Goal: Task Accomplishment & Management: Complete application form

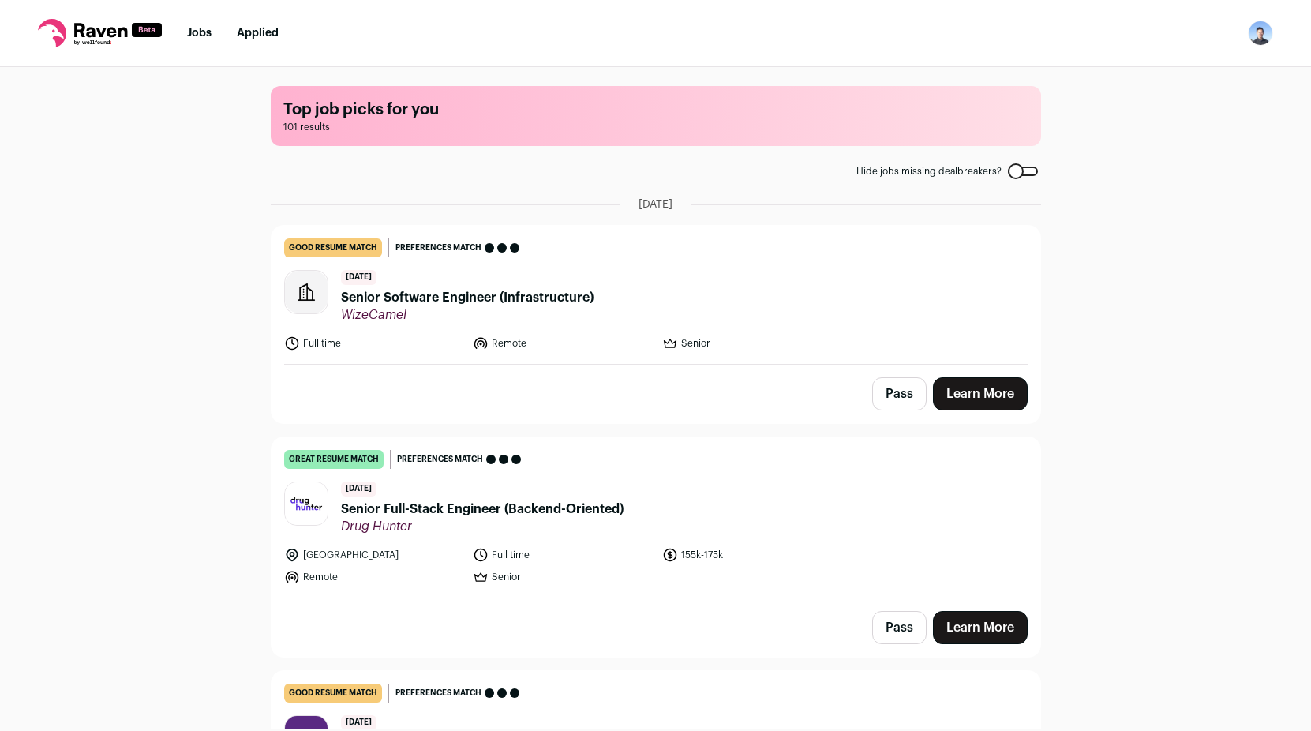
click at [524, 295] on span "Senior Software Engineer (Infrastructure)" at bounding box center [467, 297] width 253 height 19
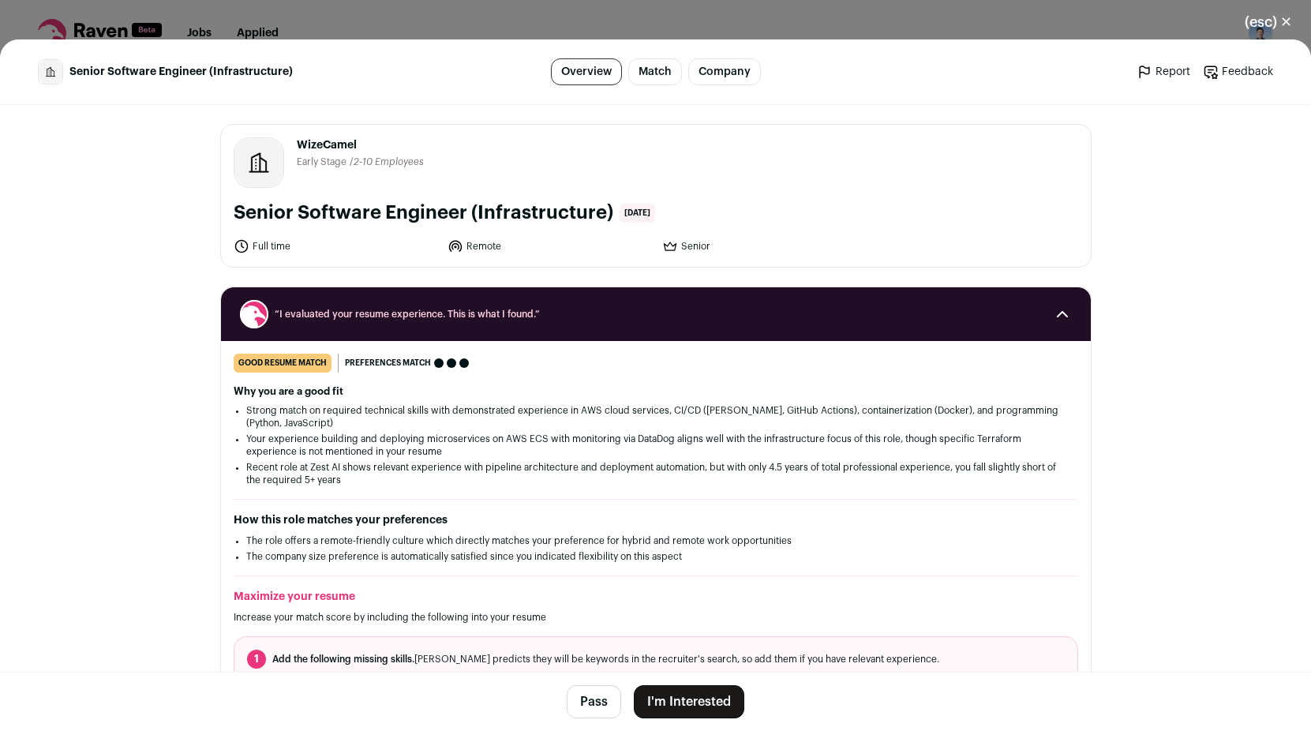
click at [336, 26] on div "(esc) ✕ Senior Software Engineer (Infrastructure) Overview Match Company Report…" at bounding box center [655, 365] width 1311 height 731
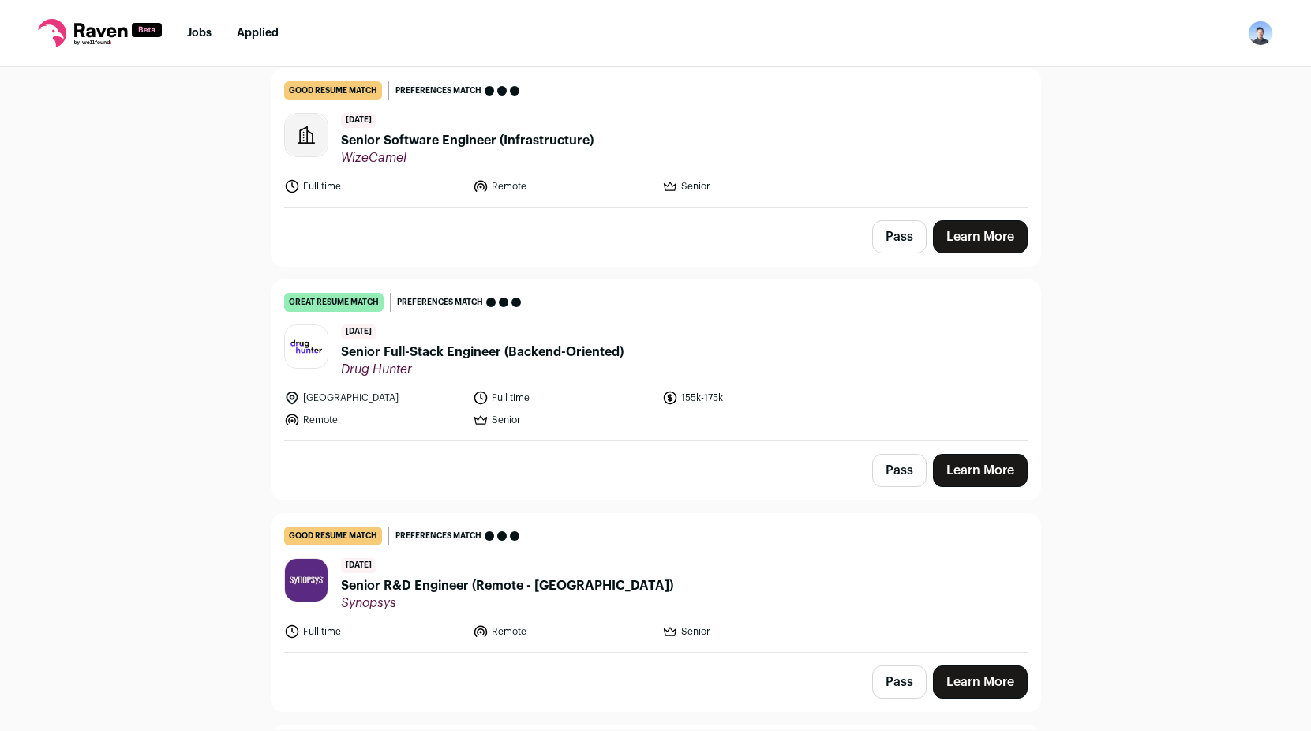
scroll to position [158, 0]
click at [1003, 475] on link "Learn More" at bounding box center [980, 469] width 95 height 33
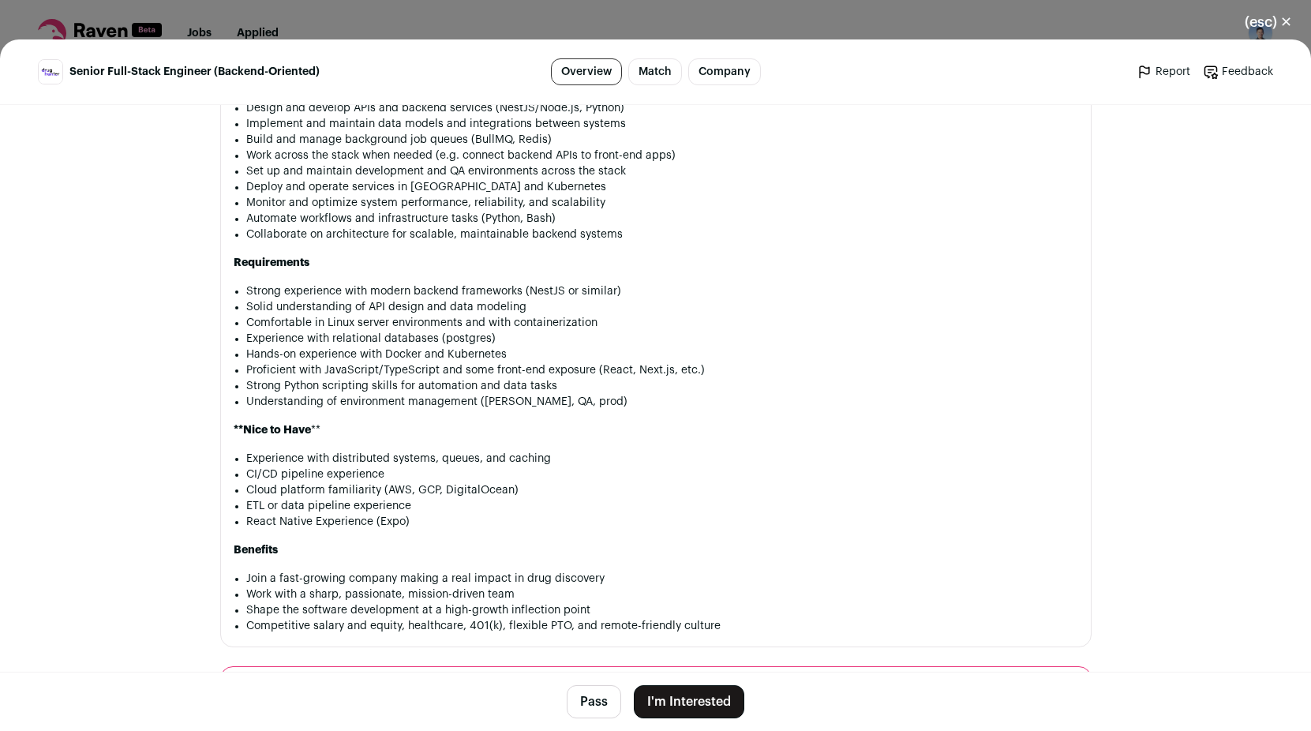
scroll to position [912, 0]
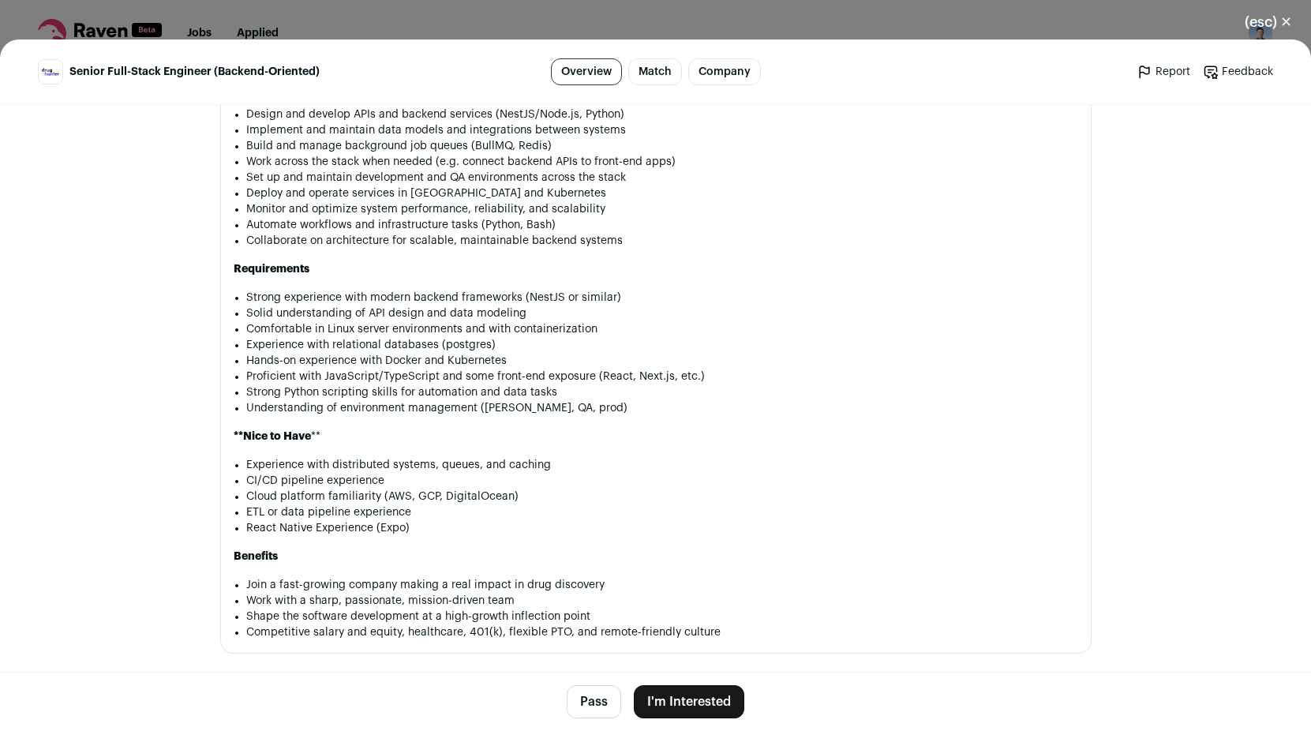
click at [399, 5] on div "(esc) ✕ Senior Full-Stack Engineer (Backend-Oriented) Overview Match Company Re…" at bounding box center [655, 365] width 1311 height 731
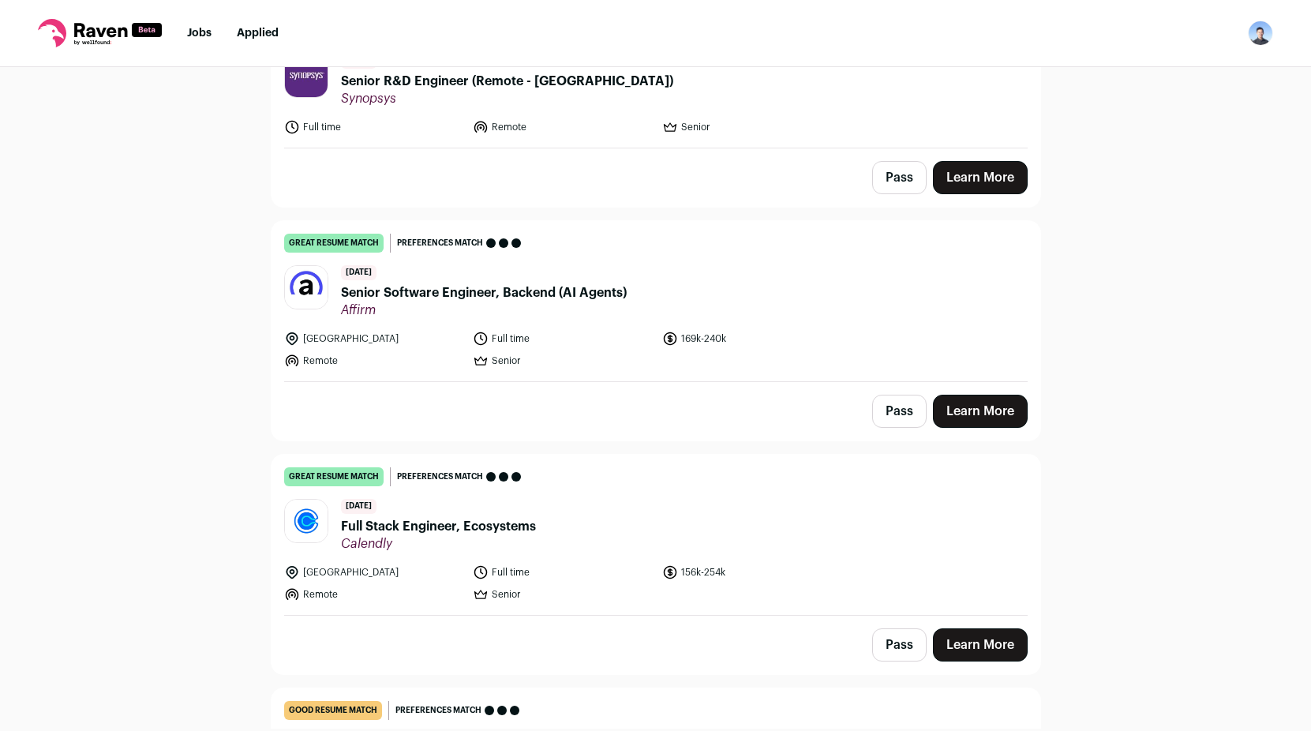
scroll to position [710, 0]
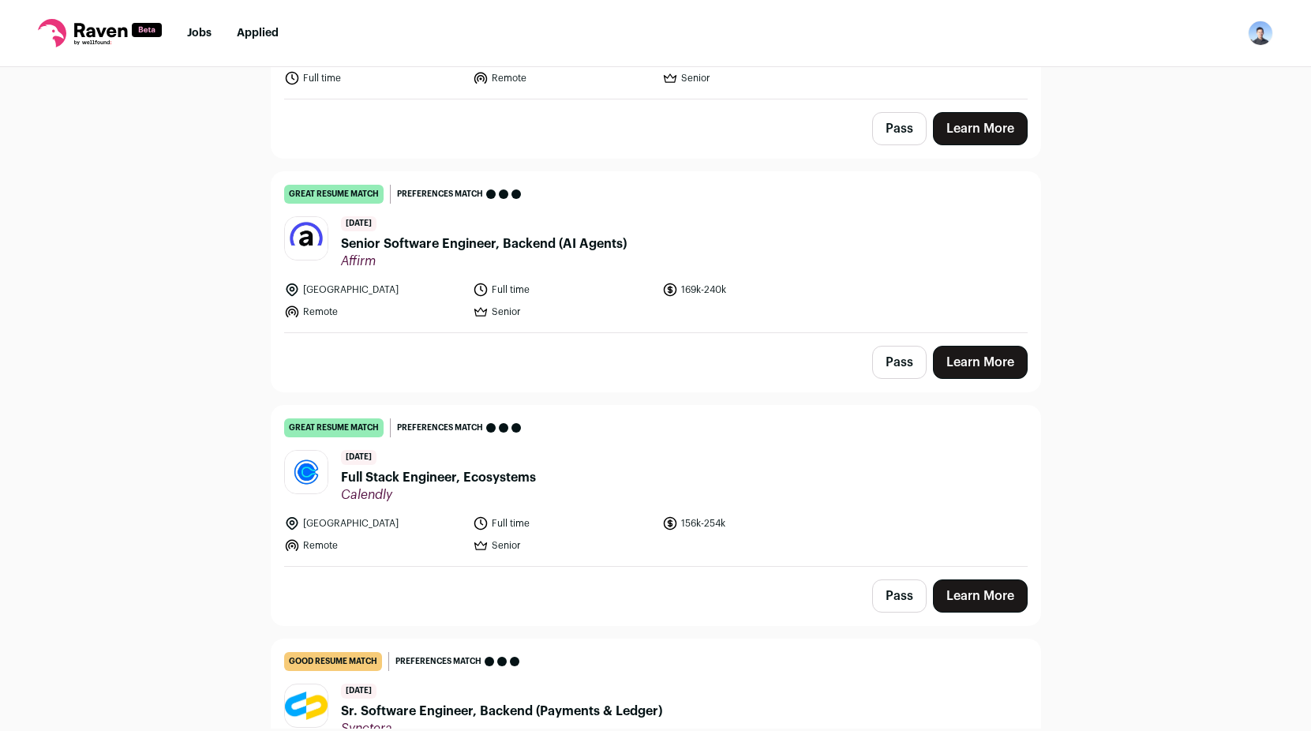
click at [984, 355] on link "Learn More" at bounding box center [980, 362] width 95 height 33
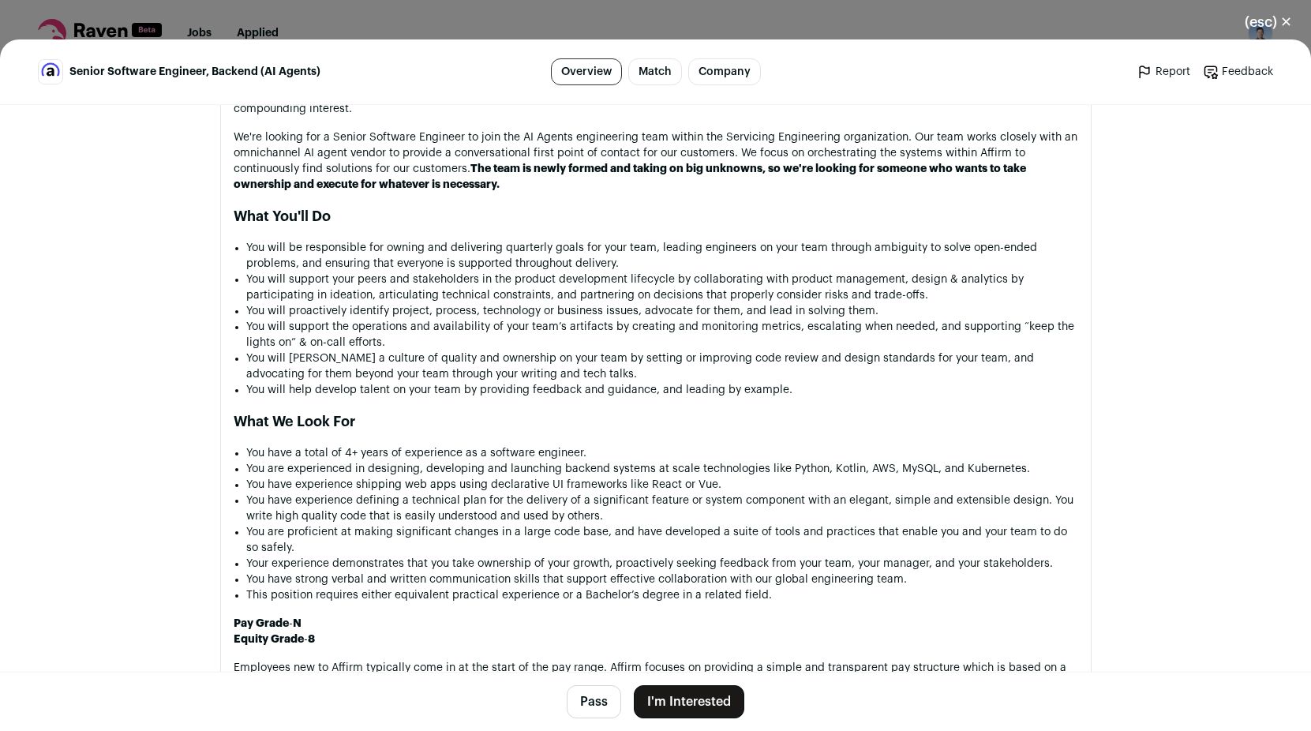
scroll to position [868, 0]
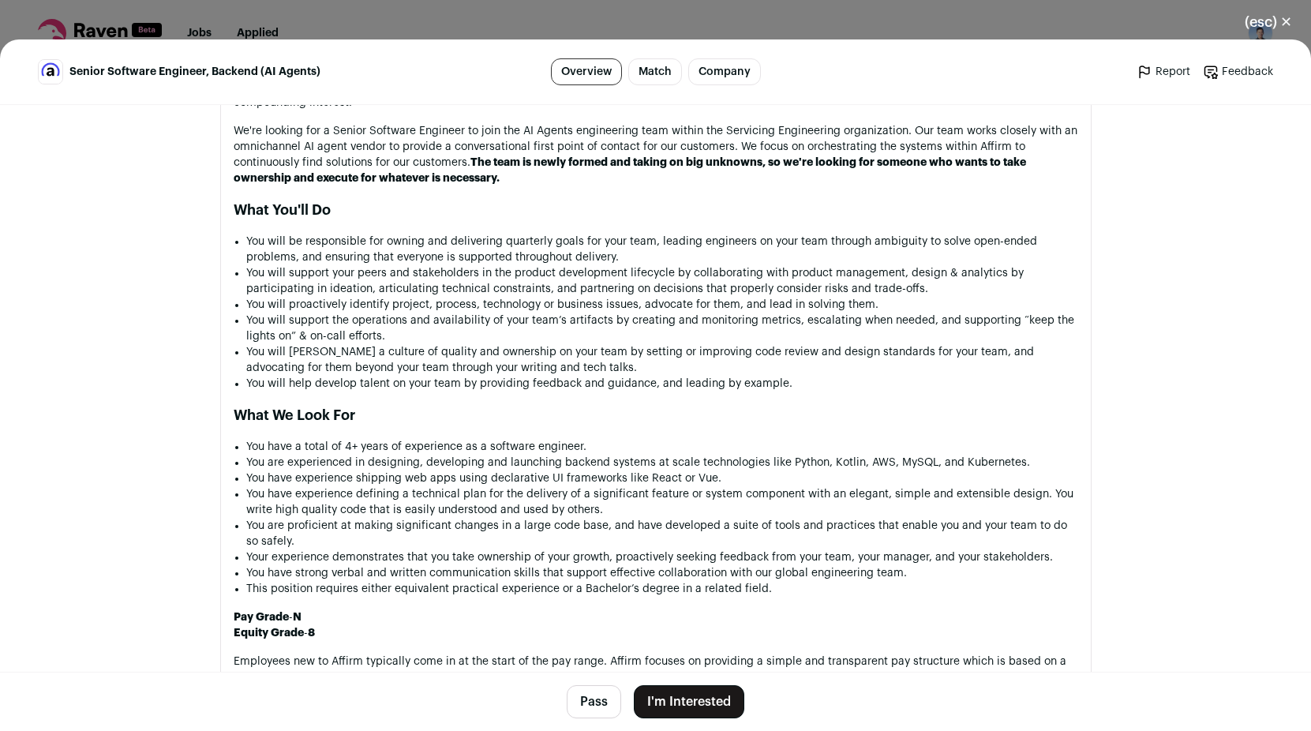
click at [690, 707] on button "I'm Interested" at bounding box center [689, 701] width 111 height 33
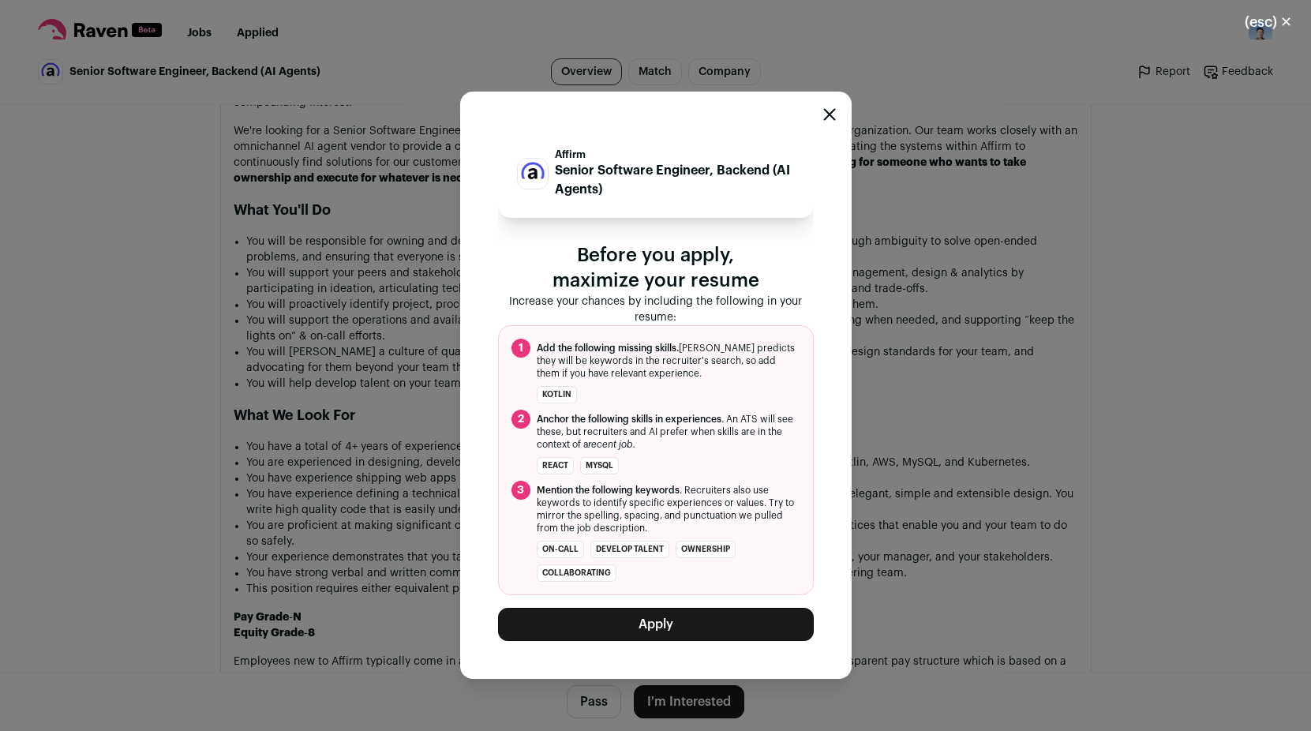
click at [699, 614] on button "Apply" at bounding box center [656, 624] width 316 height 33
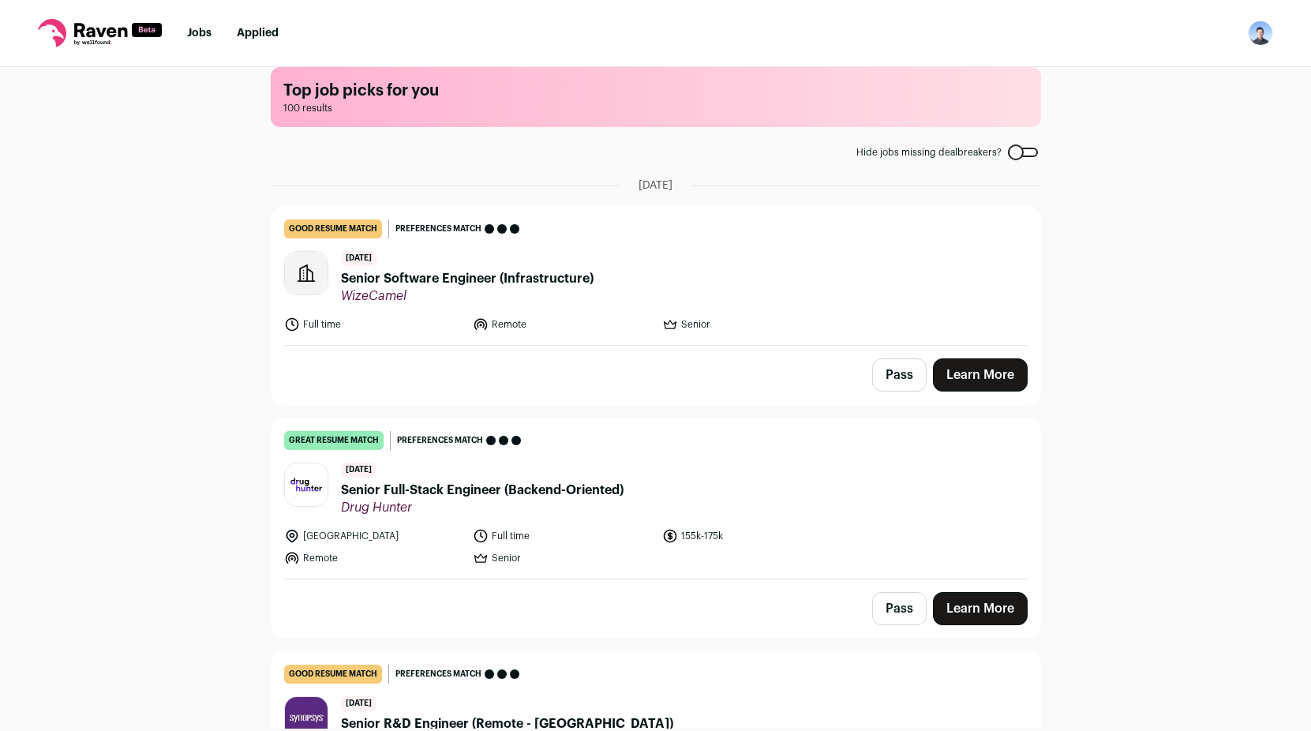
scroll to position [0, 0]
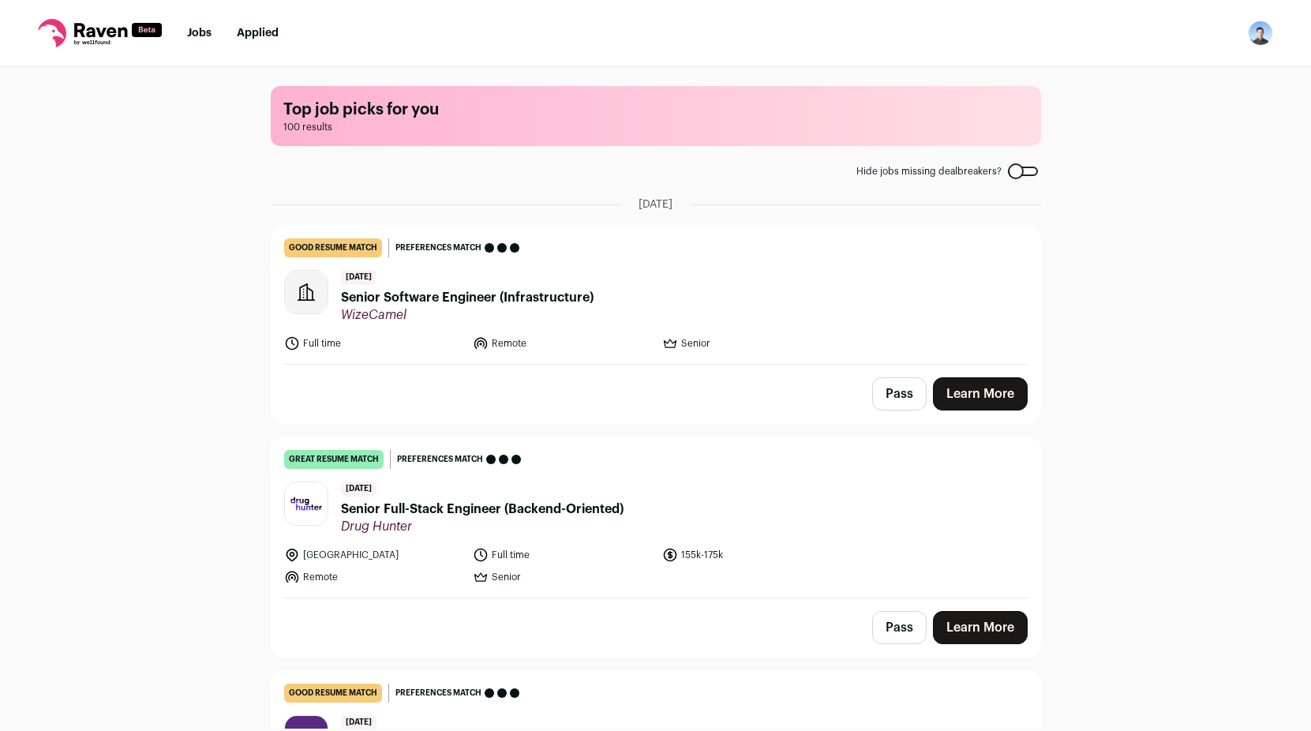
click at [1012, 172] on div at bounding box center [1023, 171] width 30 height 9
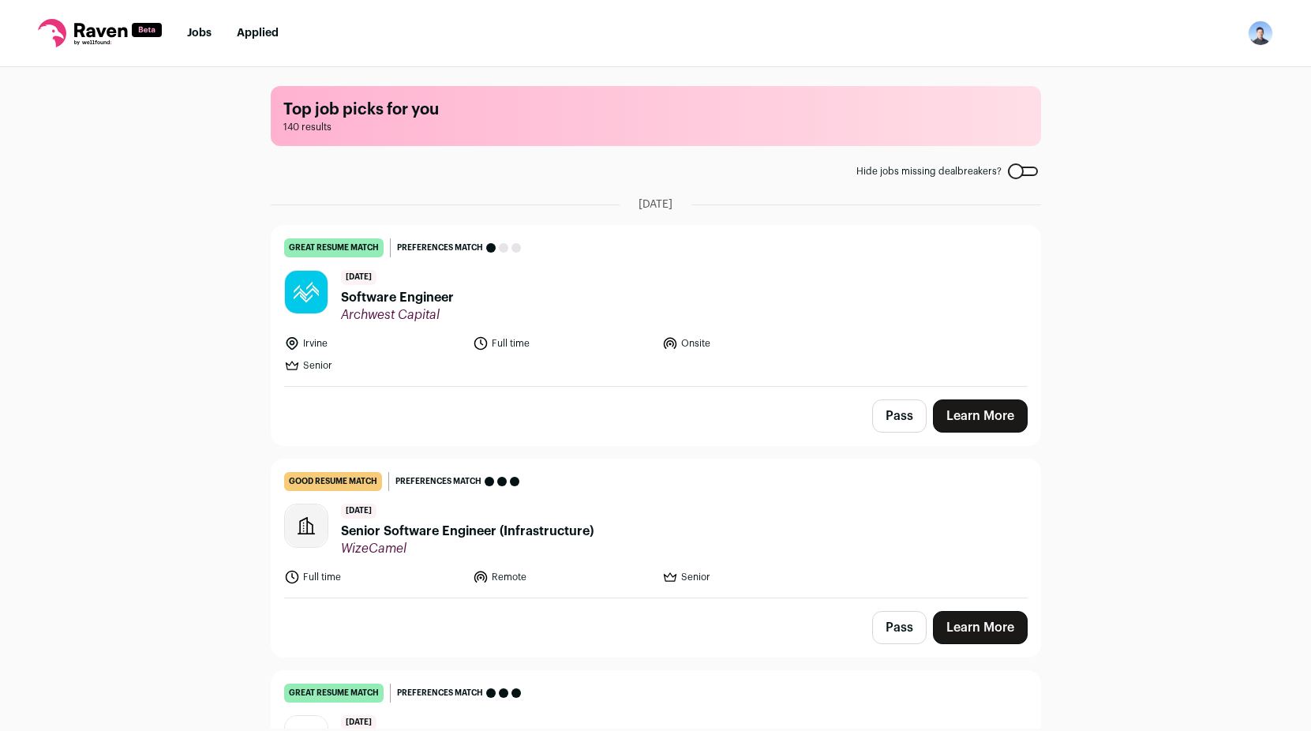
click at [983, 421] on link "Learn More" at bounding box center [980, 415] width 95 height 33
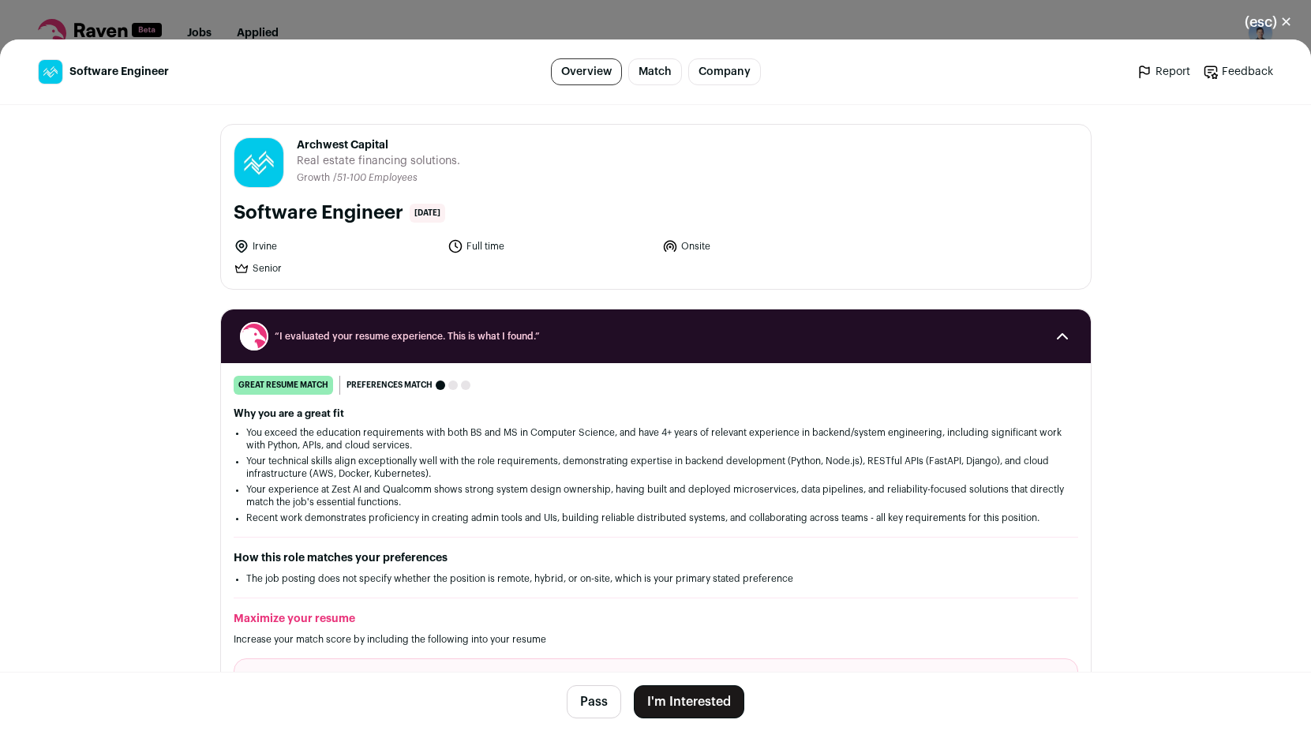
click at [602, 9] on div "(esc) ✕ Software Engineer Overview Match Company Report Feedback Report Feedbac…" at bounding box center [655, 365] width 1311 height 731
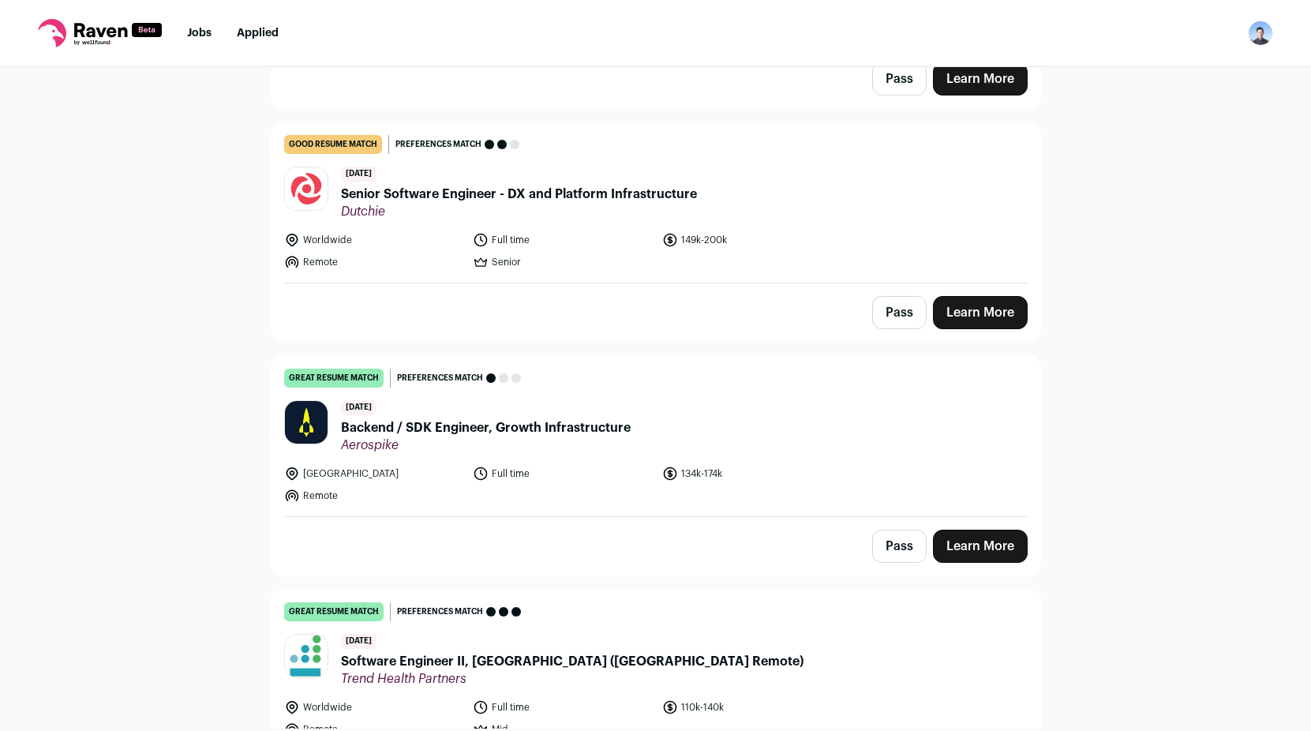
scroll to position [1736, 0]
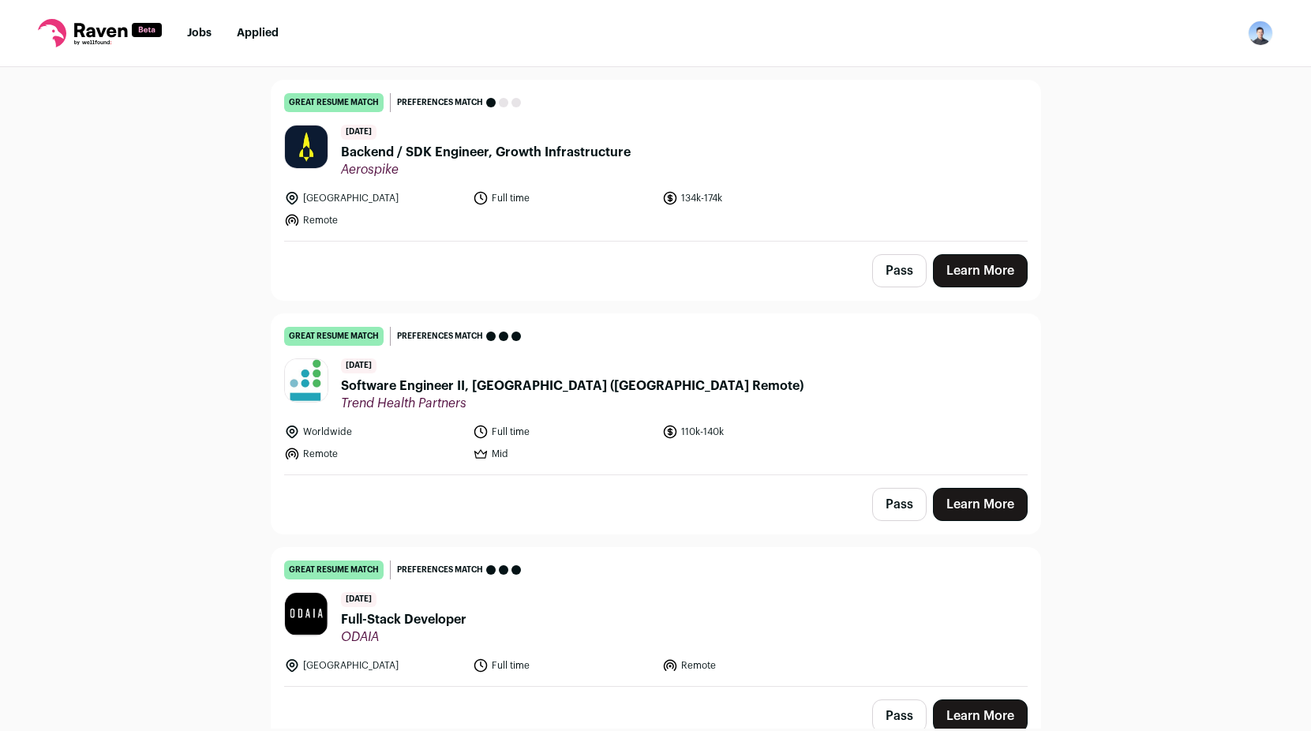
click at [553, 175] on span "Aerospike" at bounding box center [486, 170] width 290 height 16
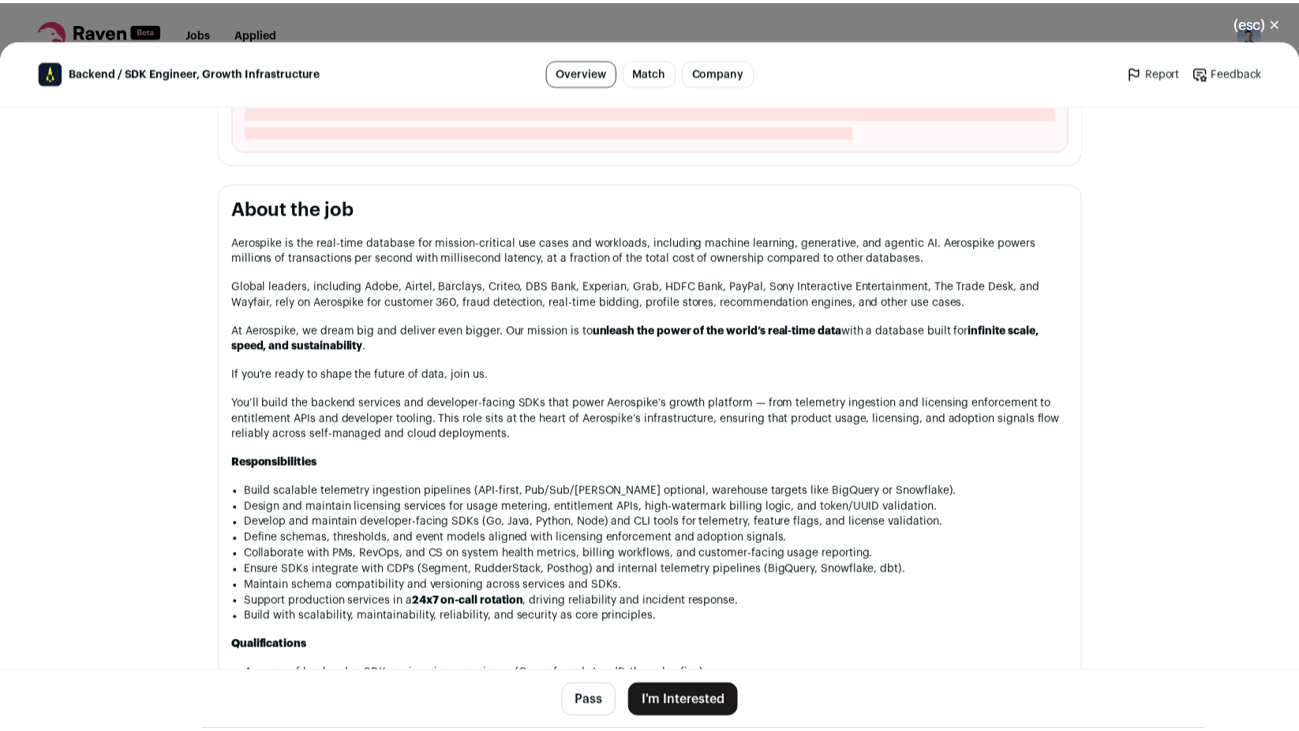
scroll to position [631, 0]
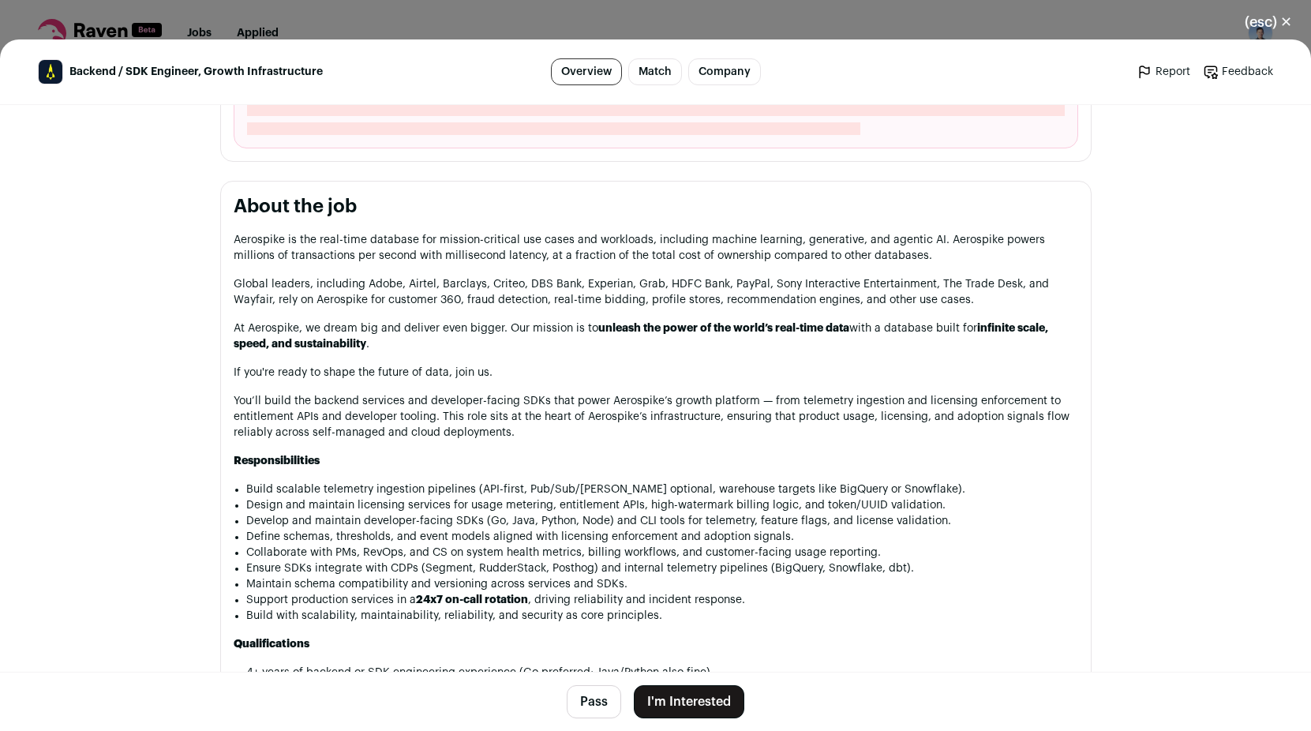
click at [794, 32] on div "(esc) ✕ Backend / SDK Engineer, Growth Infrastructure Overview Match Company Re…" at bounding box center [655, 365] width 1311 height 731
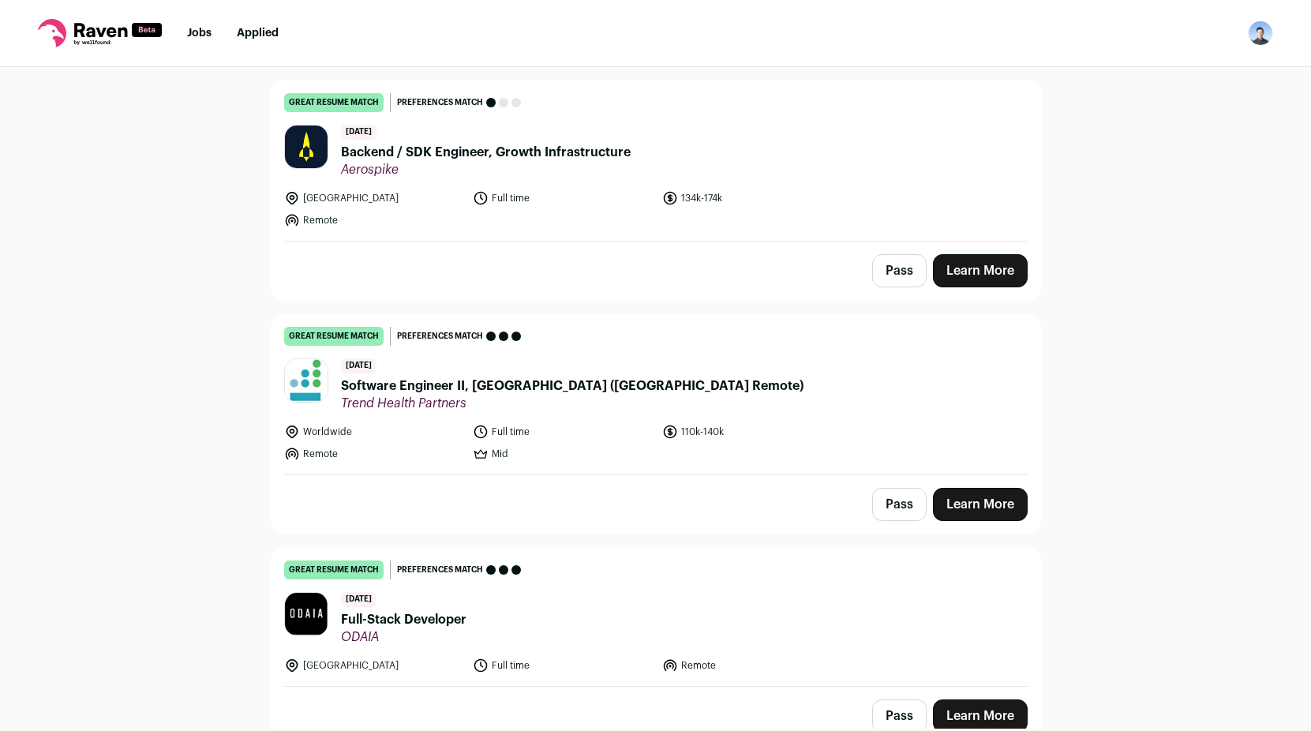
click at [1266, 32] on img "Open dropdown" at bounding box center [1260, 33] width 25 height 25
click at [1161, 65] on link "Settings" at bounding box center [1185, 73] width 174 height 38
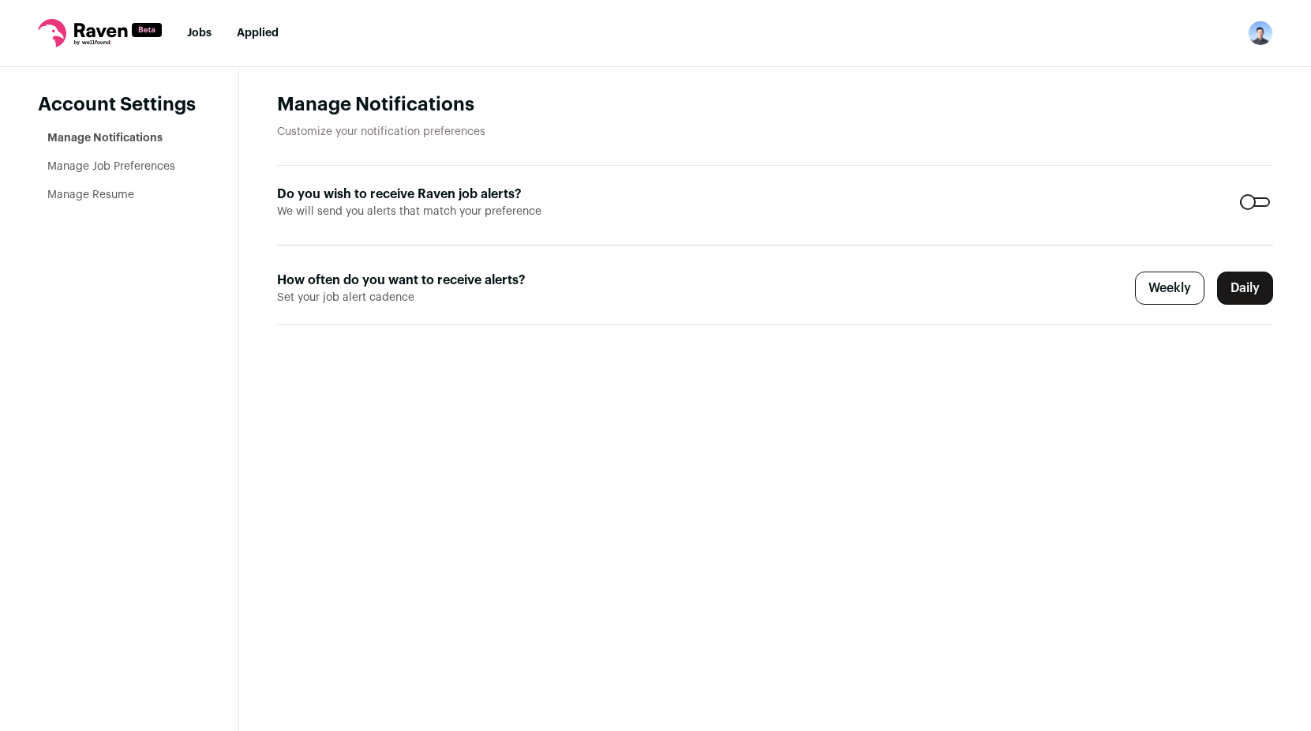
click at [123, 170] on link "Manage Job Preferences" at bounding box center [111, 166] width 128 height 11
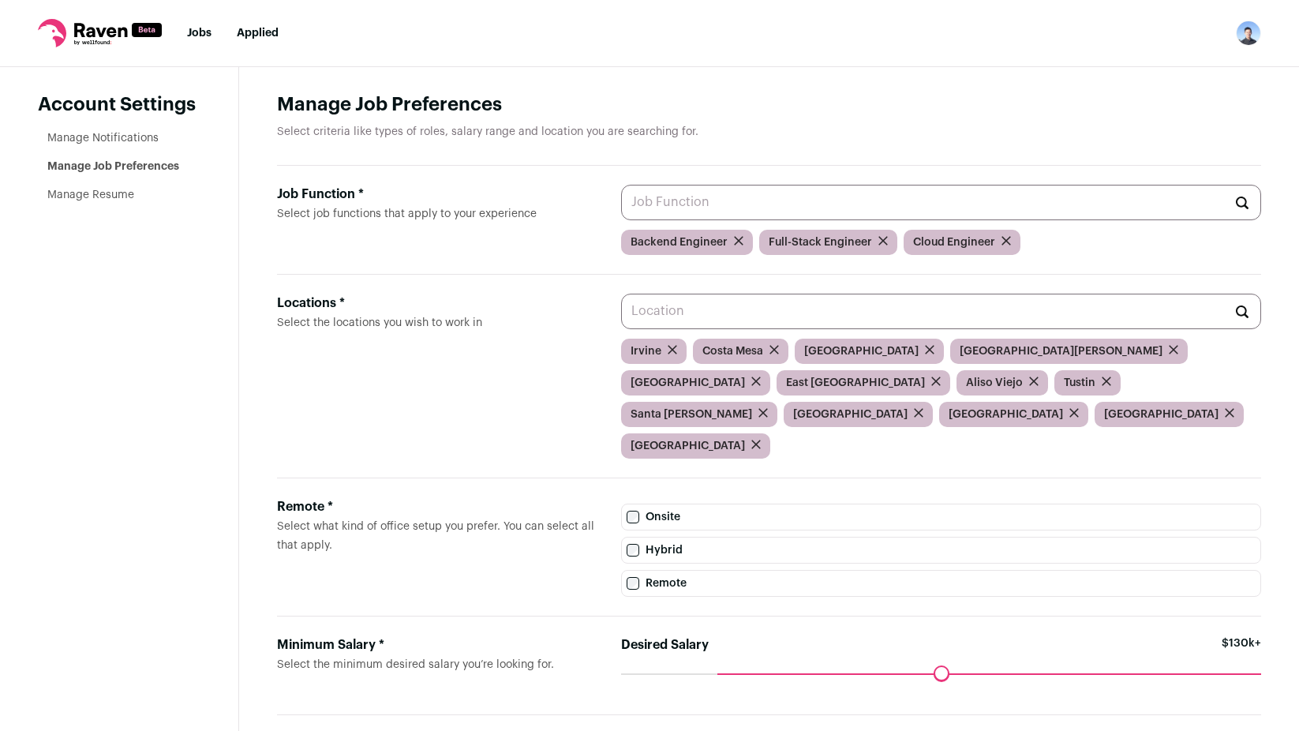
click at [121, 133] on link "Manage Notifications" at bounding box center [102, 138] width 111 height 11
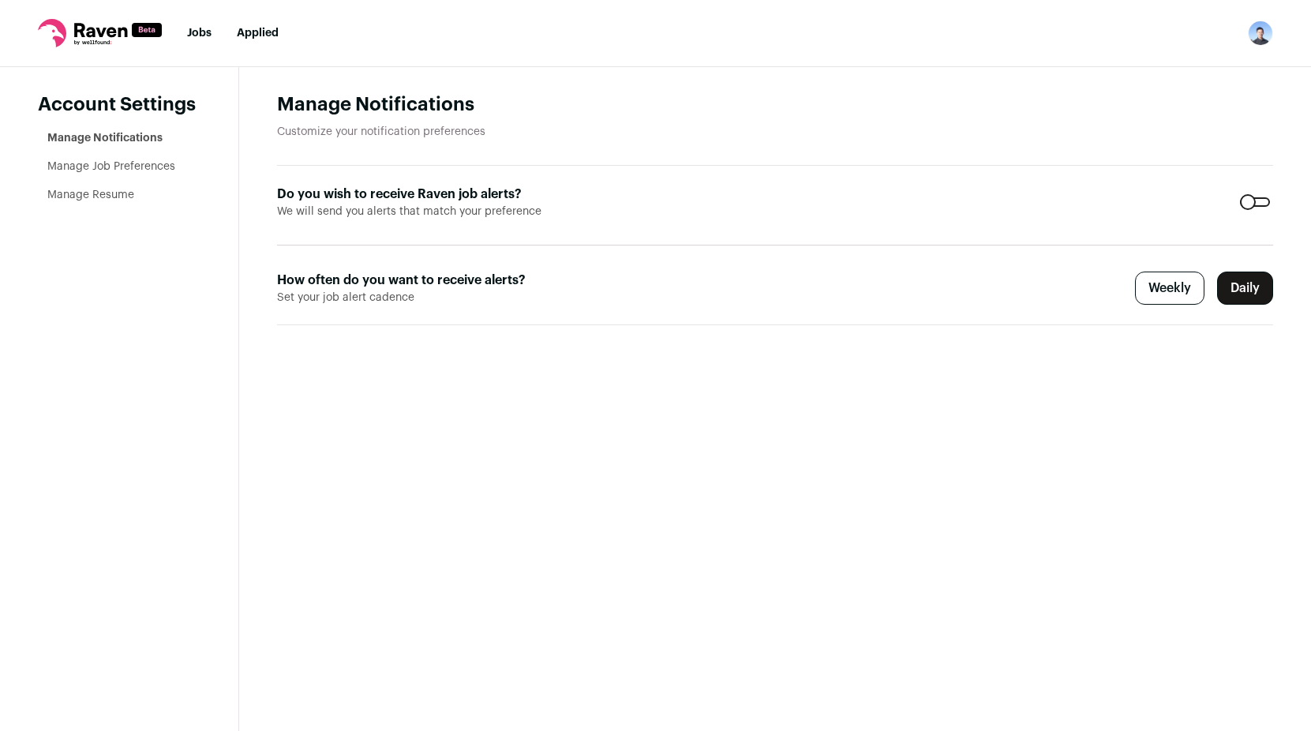
click at [99, 197] on link "Manage Resume" at bounding box center [90, 194] width 87 height 11
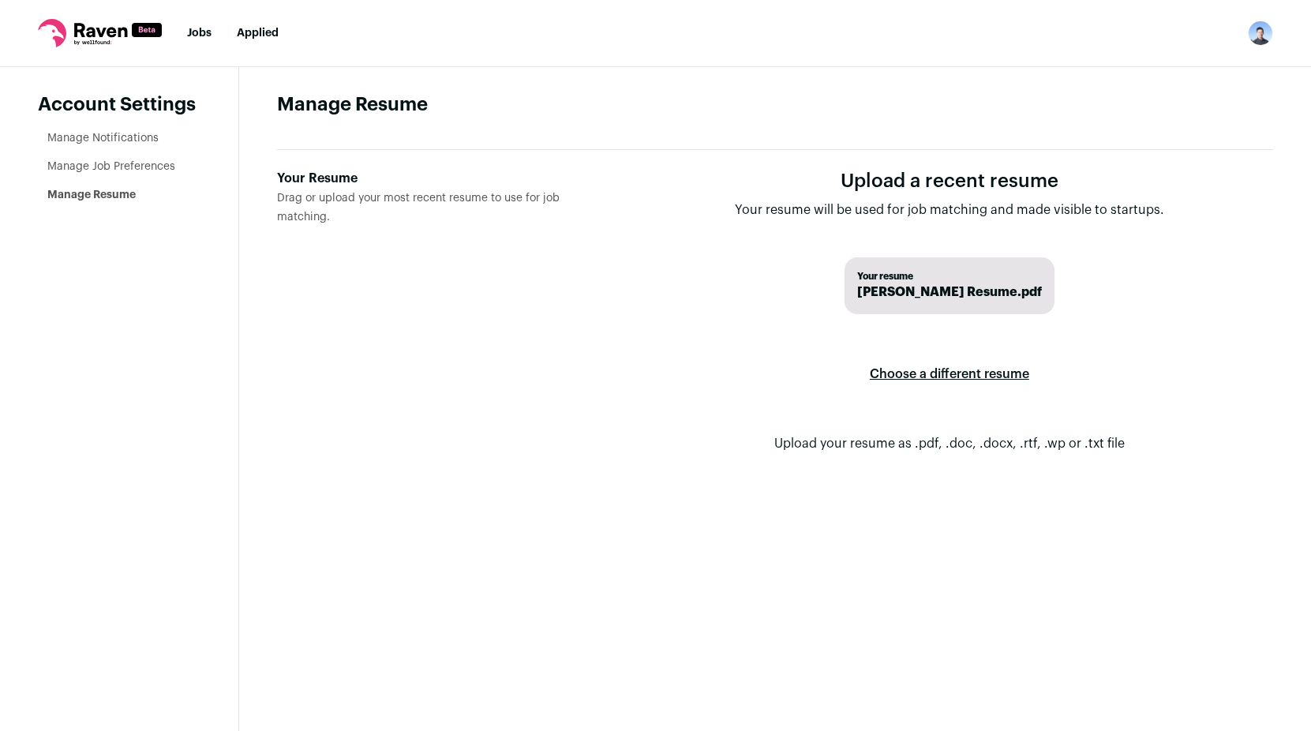
click at [189, 30] on link "Jobs" at bounding box center [199, 33] width 24 height 11
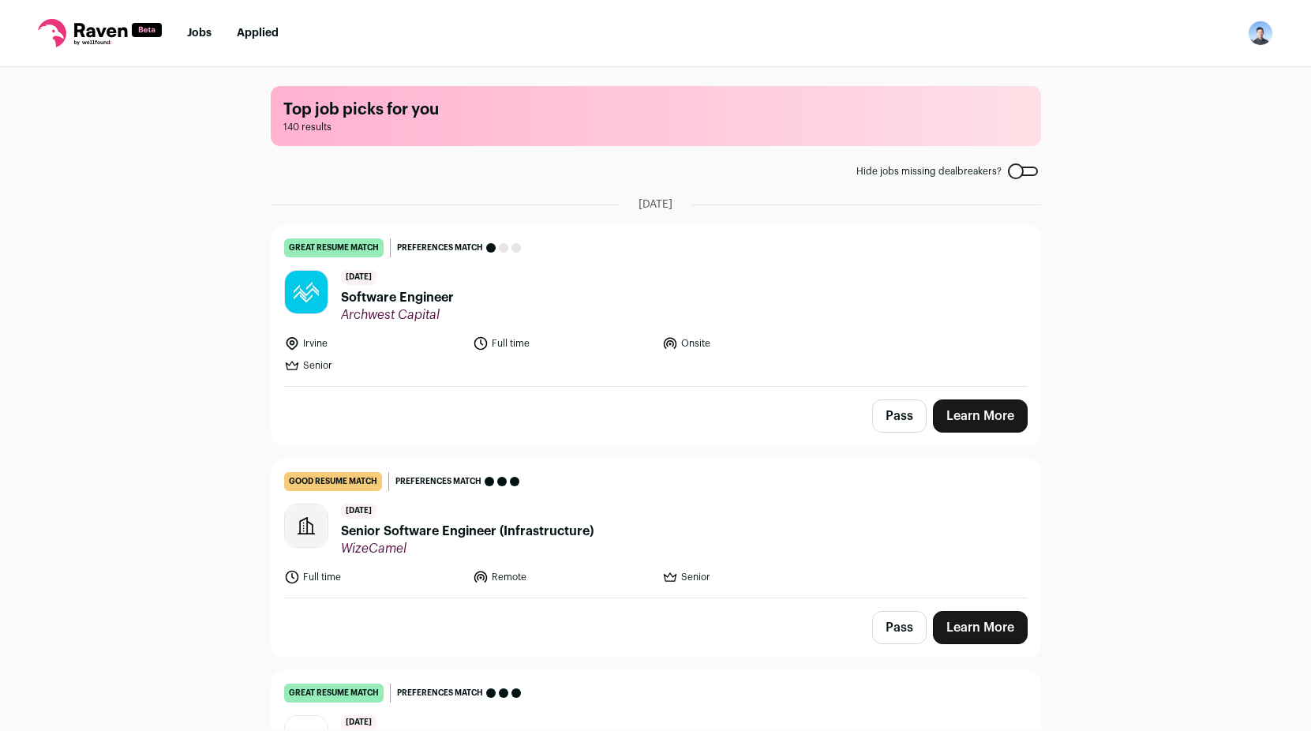
click at [299, 279] on img at bounding box center [306, 292] width 43 height 43
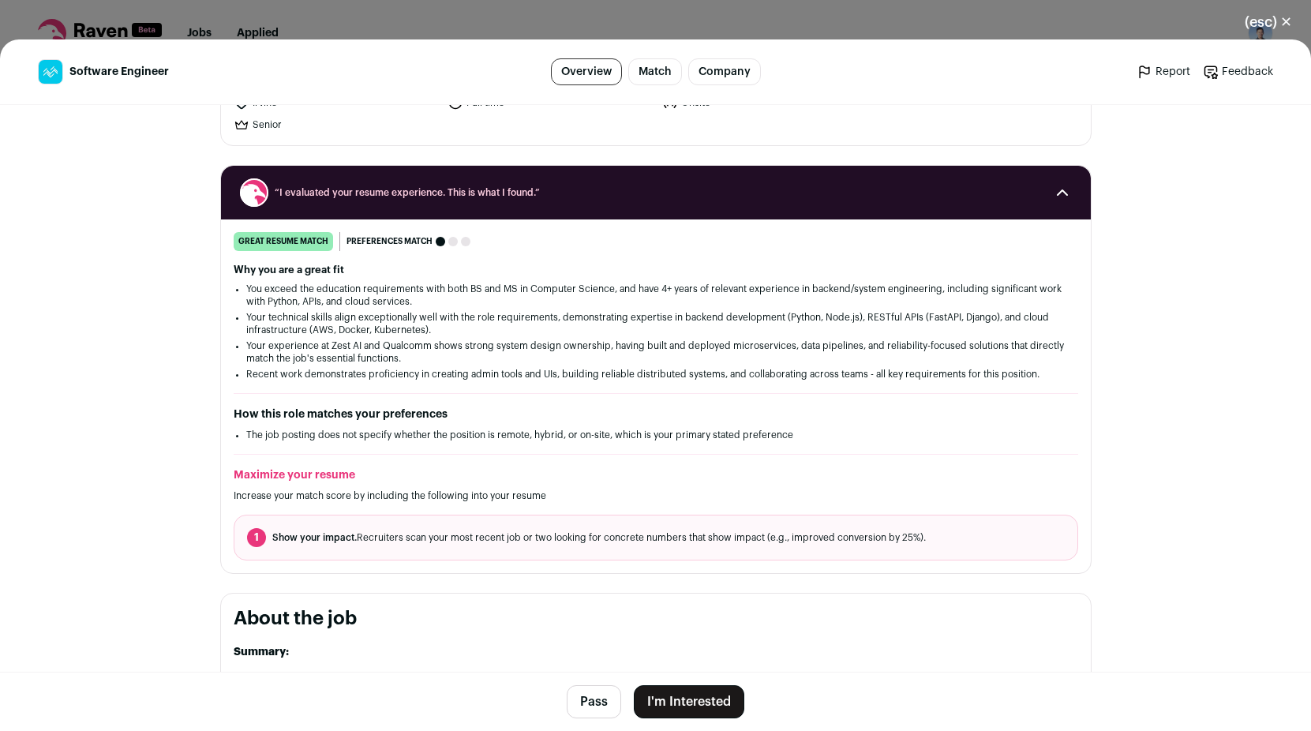
scroll to position [316, 0]
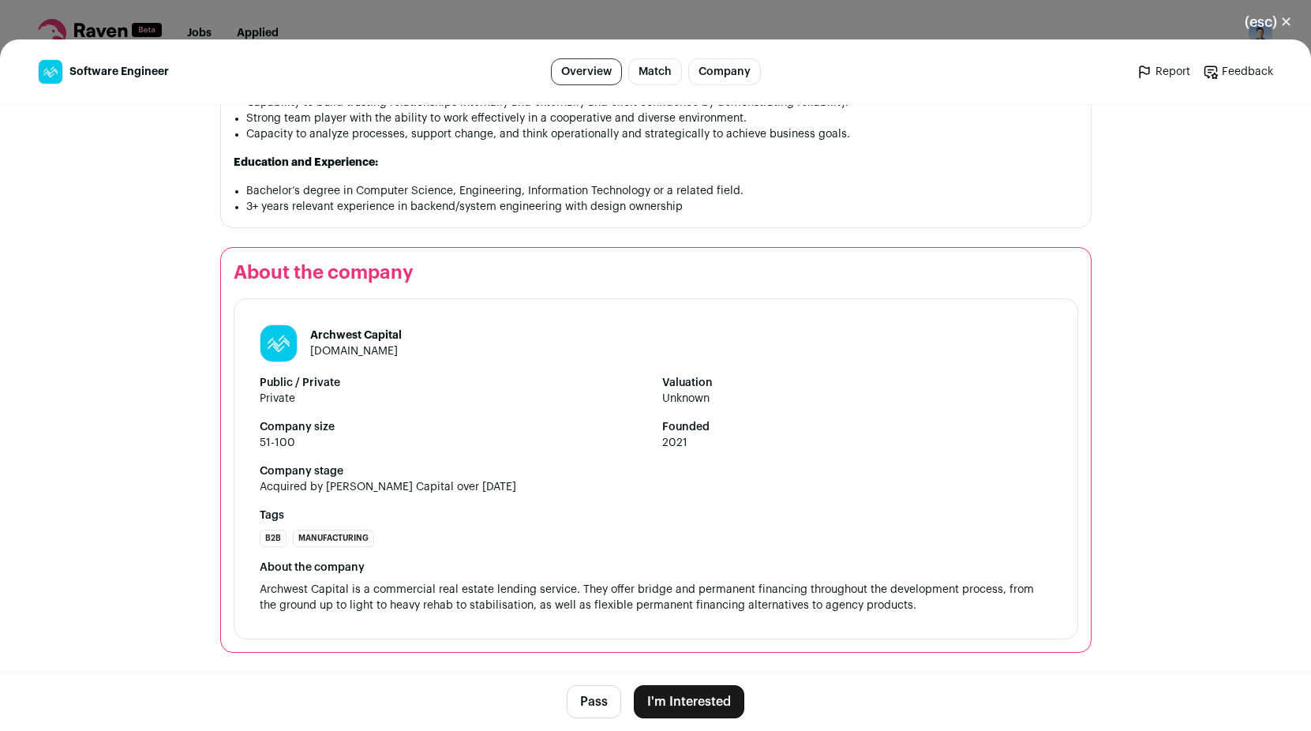
click at [661, 66] on link "Match" at bounding box center [655, 71] width 54 height 27
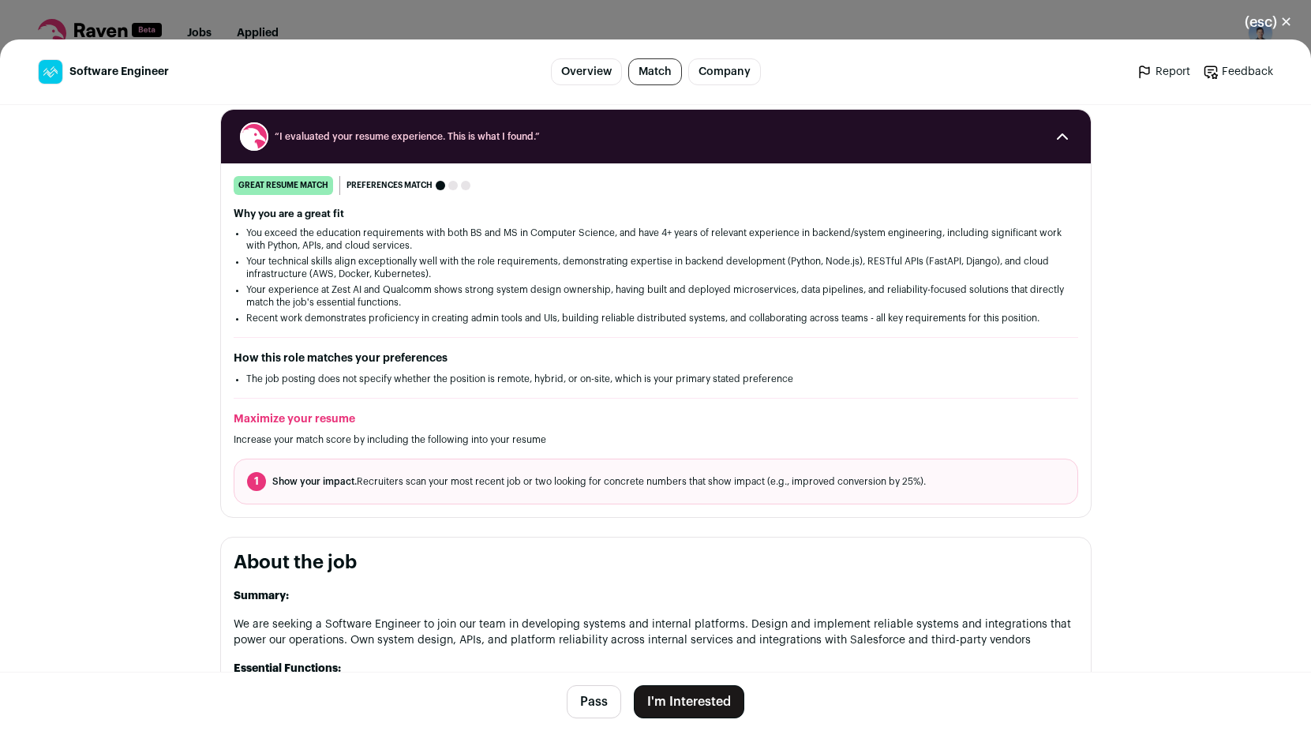
scroll to position [193, 0]
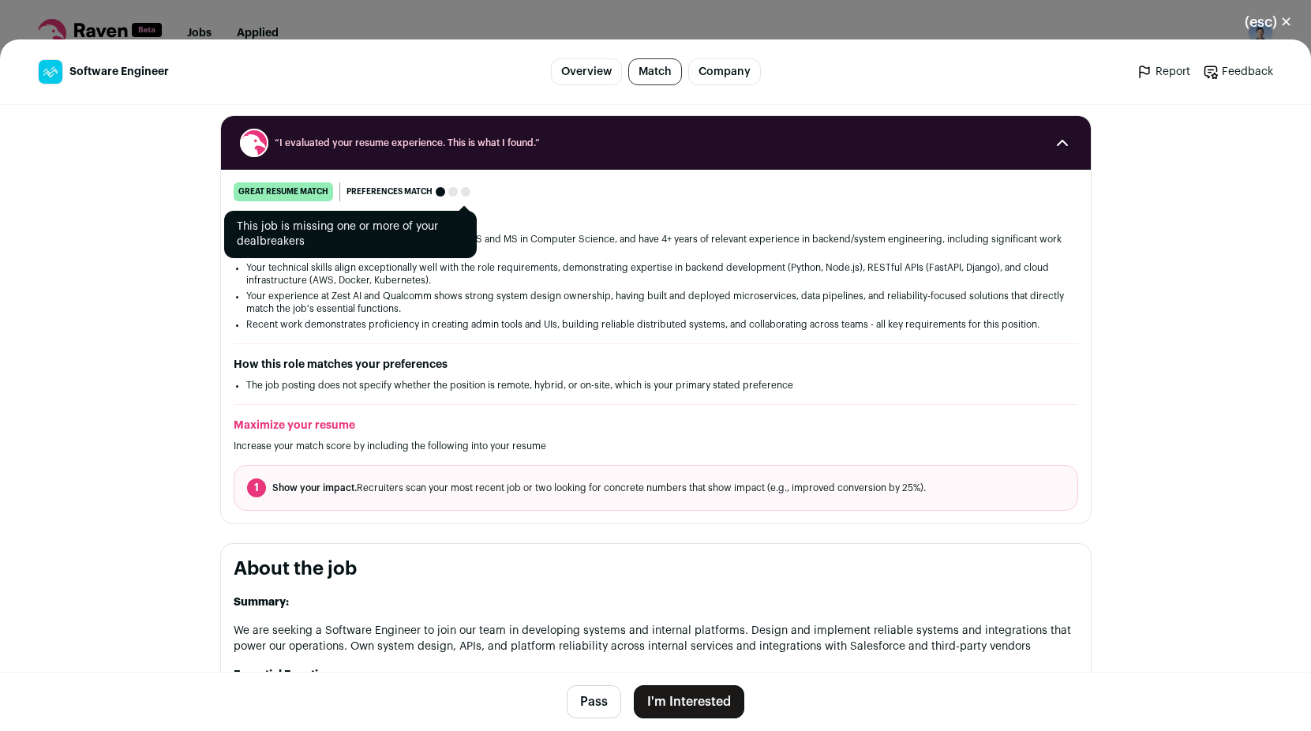
click at [436, 195] on div "Close modal via background" at bounding box center [440, 191] width 9 height 9
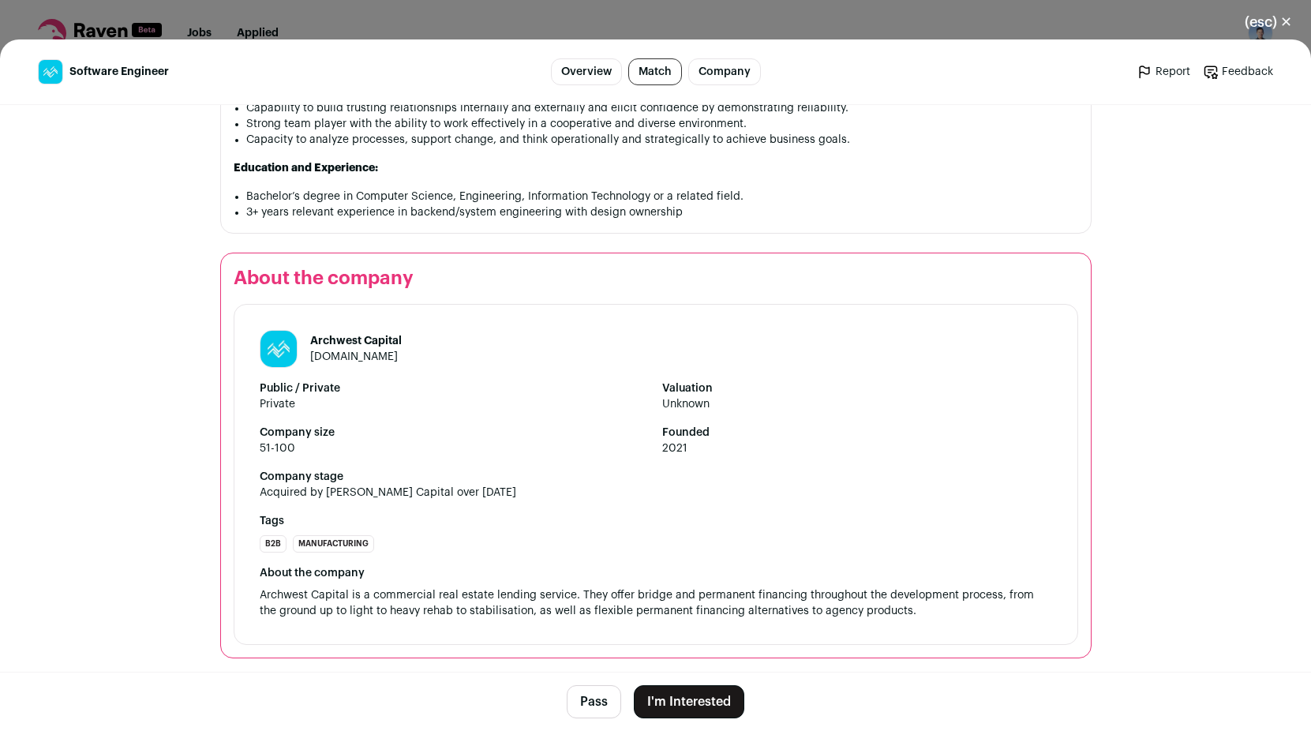
scroll to position [1135, 0]
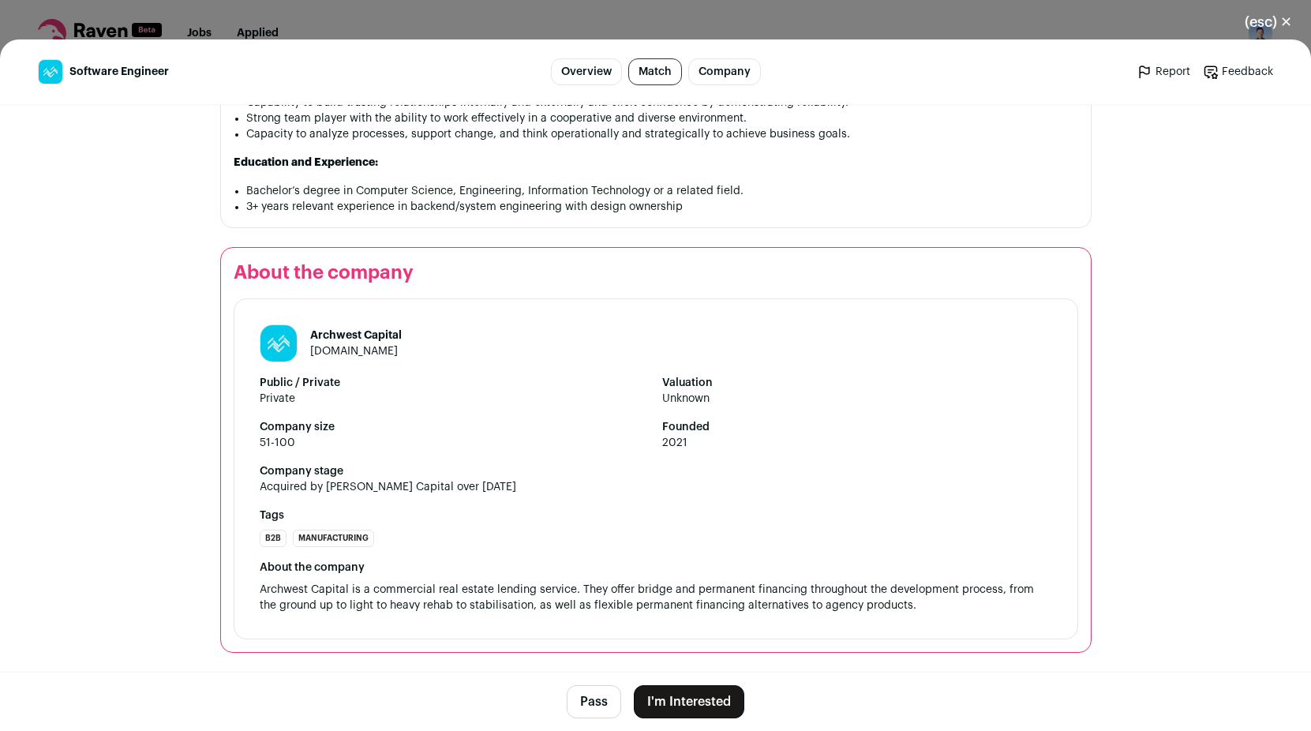
click at [556, 23] on div "(esc) ✕ Software Engineer Overview Match Company Report Feedback Report Feedbac…" at bounding box center [655, 365] width 1311 height 731
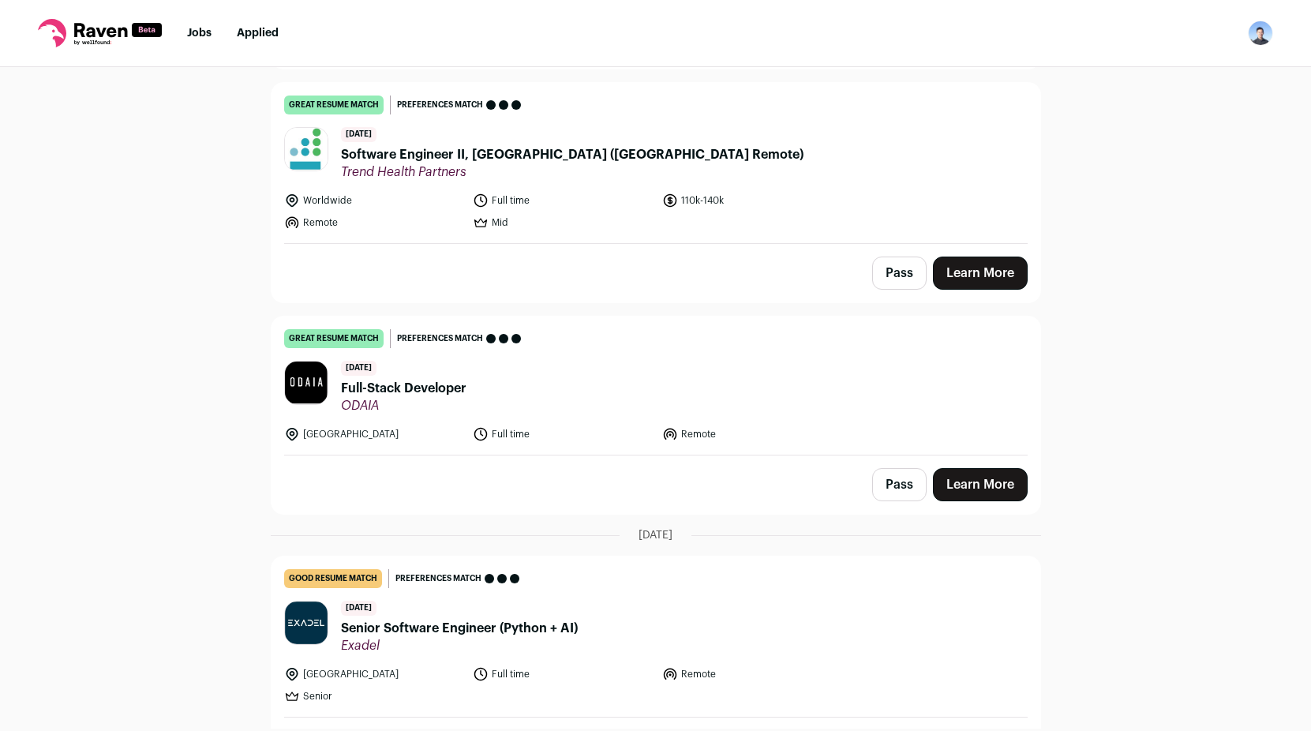
scroll to position [1973, 0]
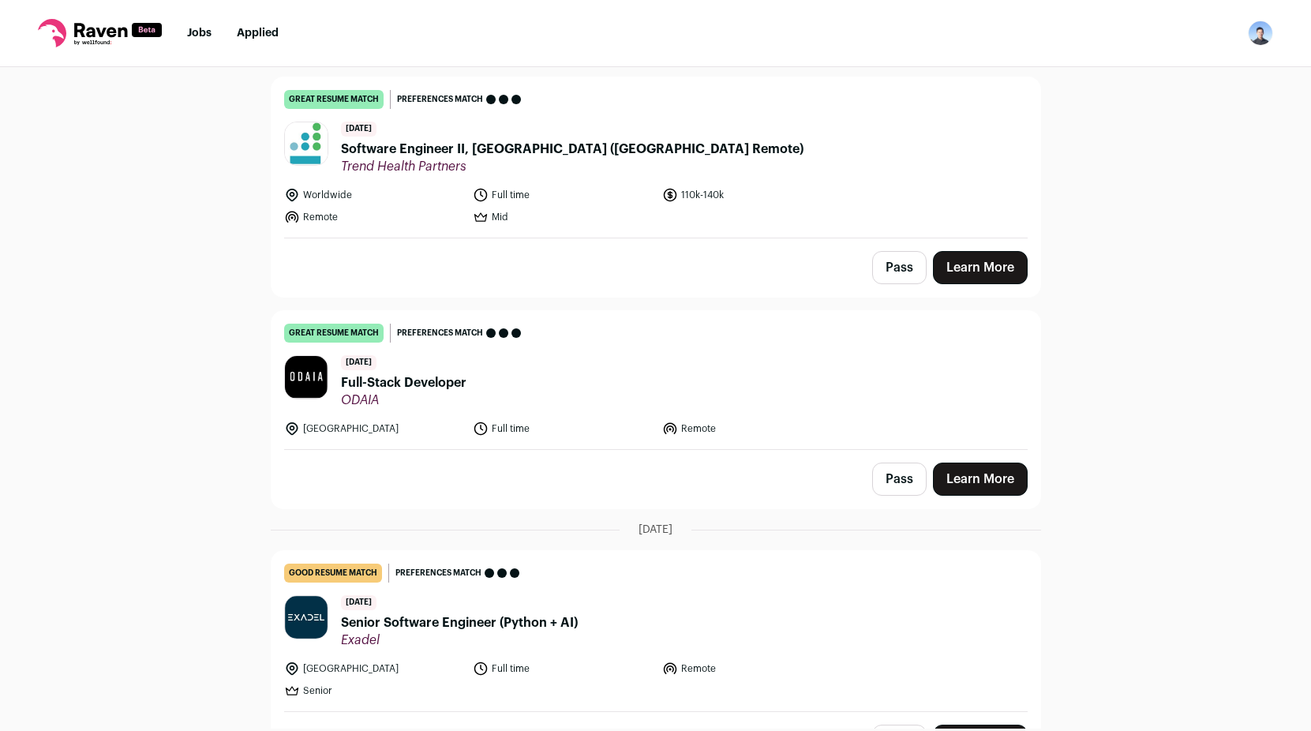
click at [976, 262] on link "Learn More" at bounding box center [980, 267] width 95 height 33
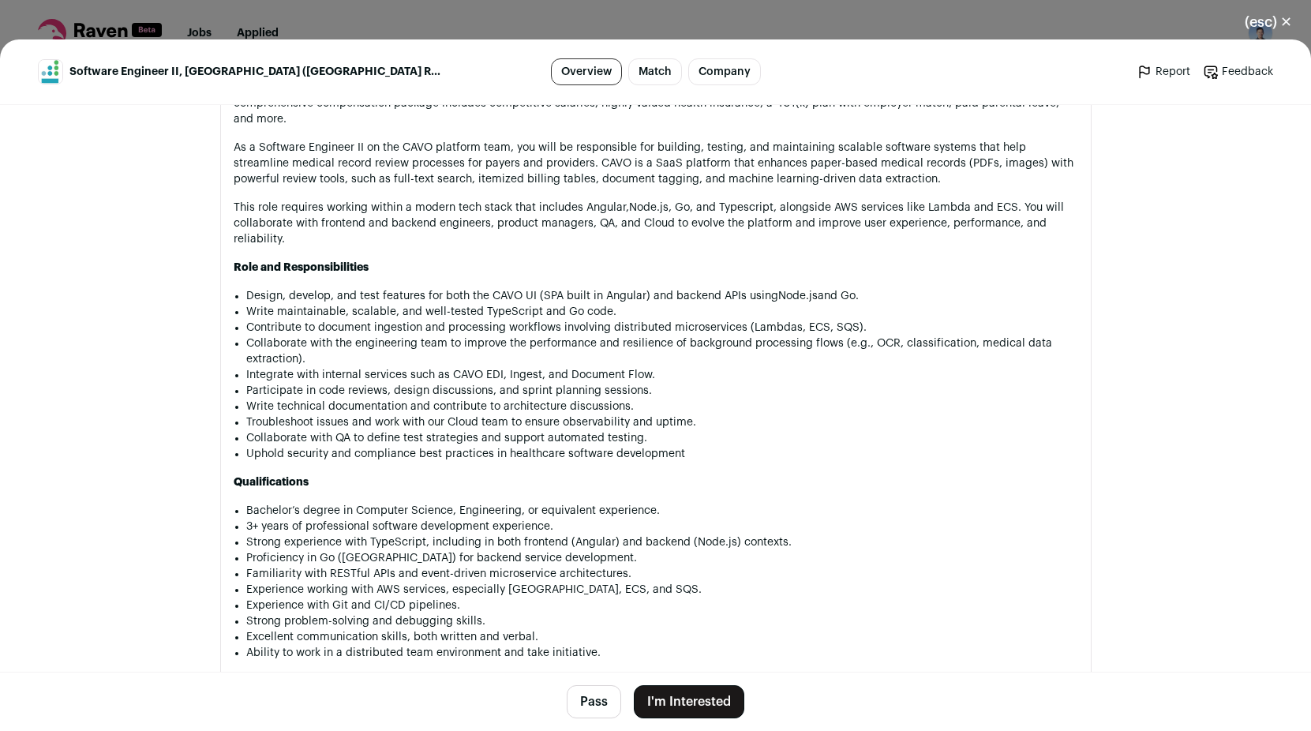
scroll to position [1026, 0]
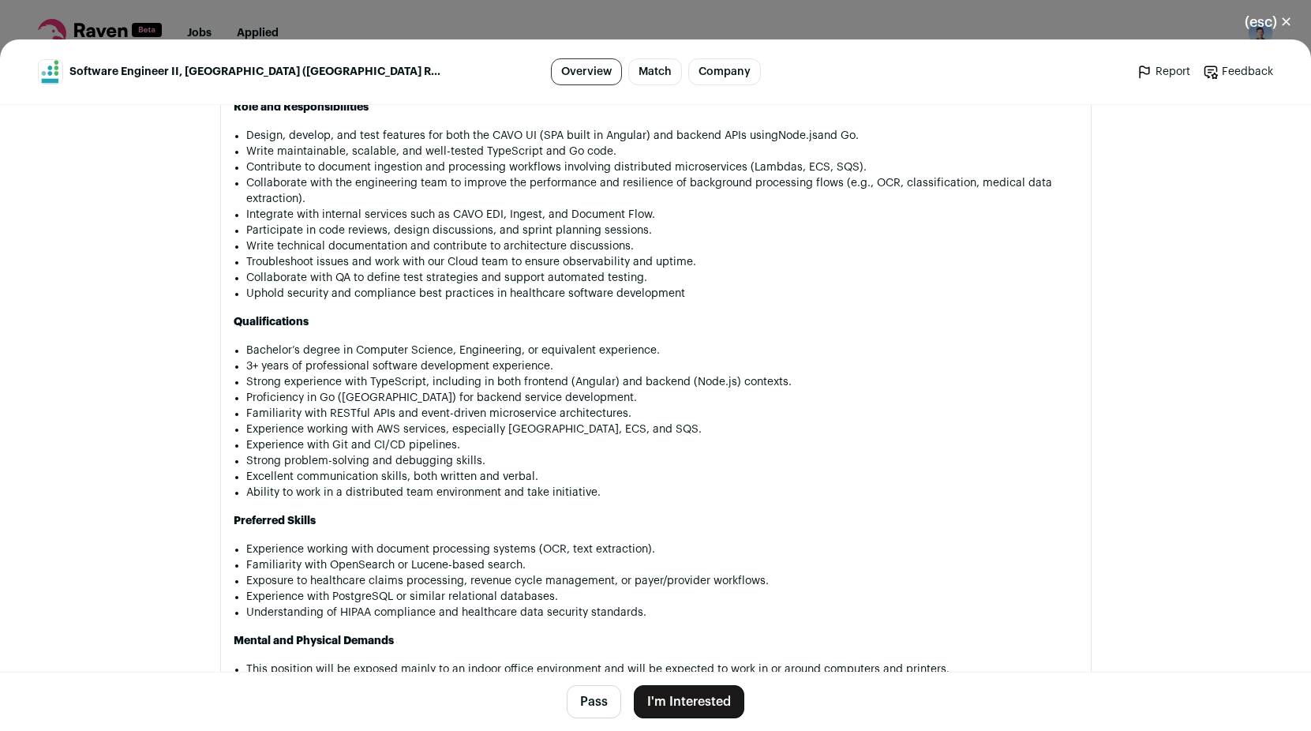
click at [638, 14] on div "(esc) ✕ Software Engineer II, [GEOGRAPHIC_DATA] (US Remote) Overview Match Comp…" at bounding box center [655, 365] width 1311 height 731
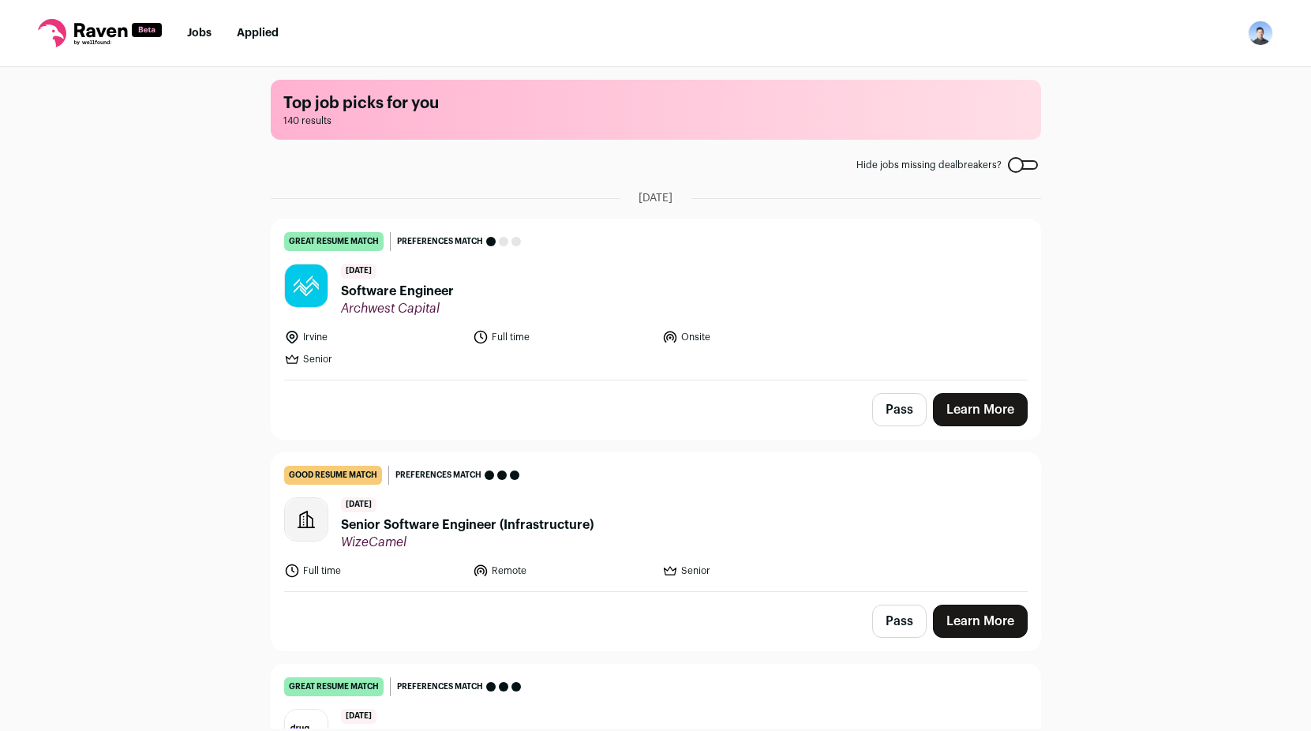
scroll to position [0, 0]
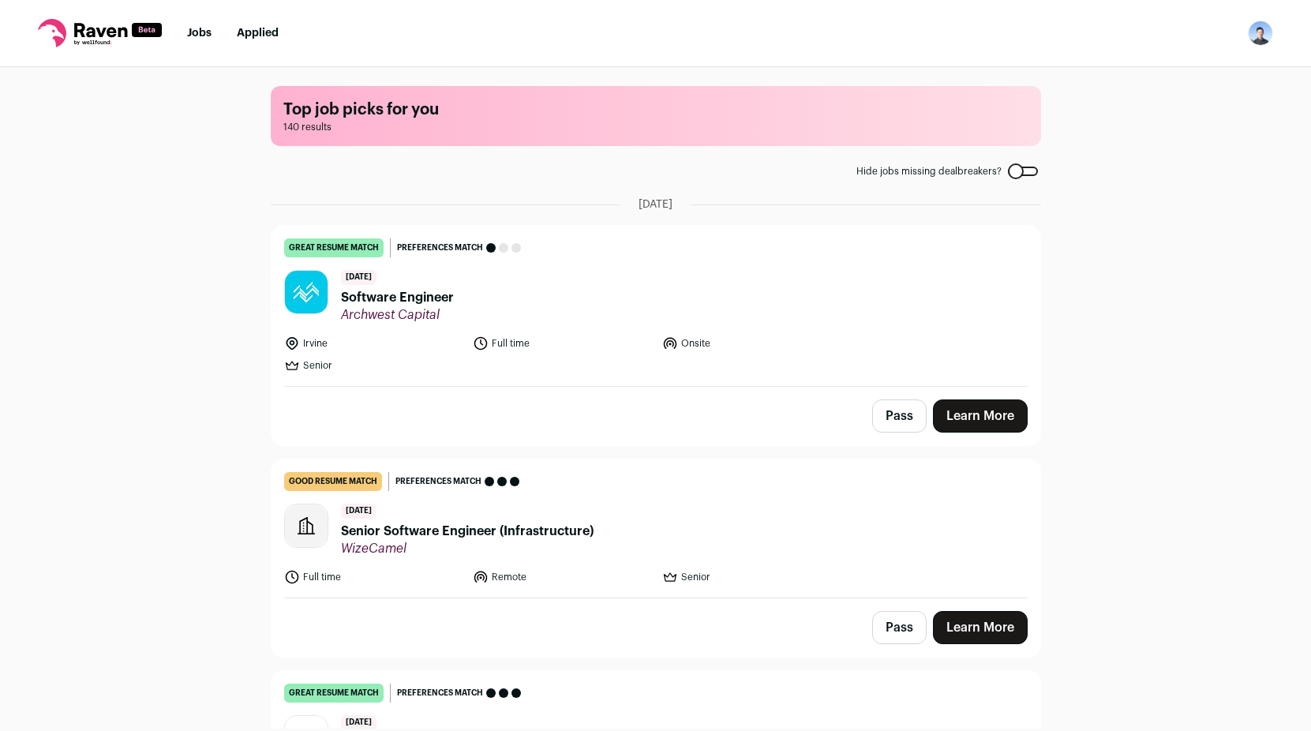
click at [972, 425] on link "Learn More" at bounding box center [980, 415] width 95 height 33
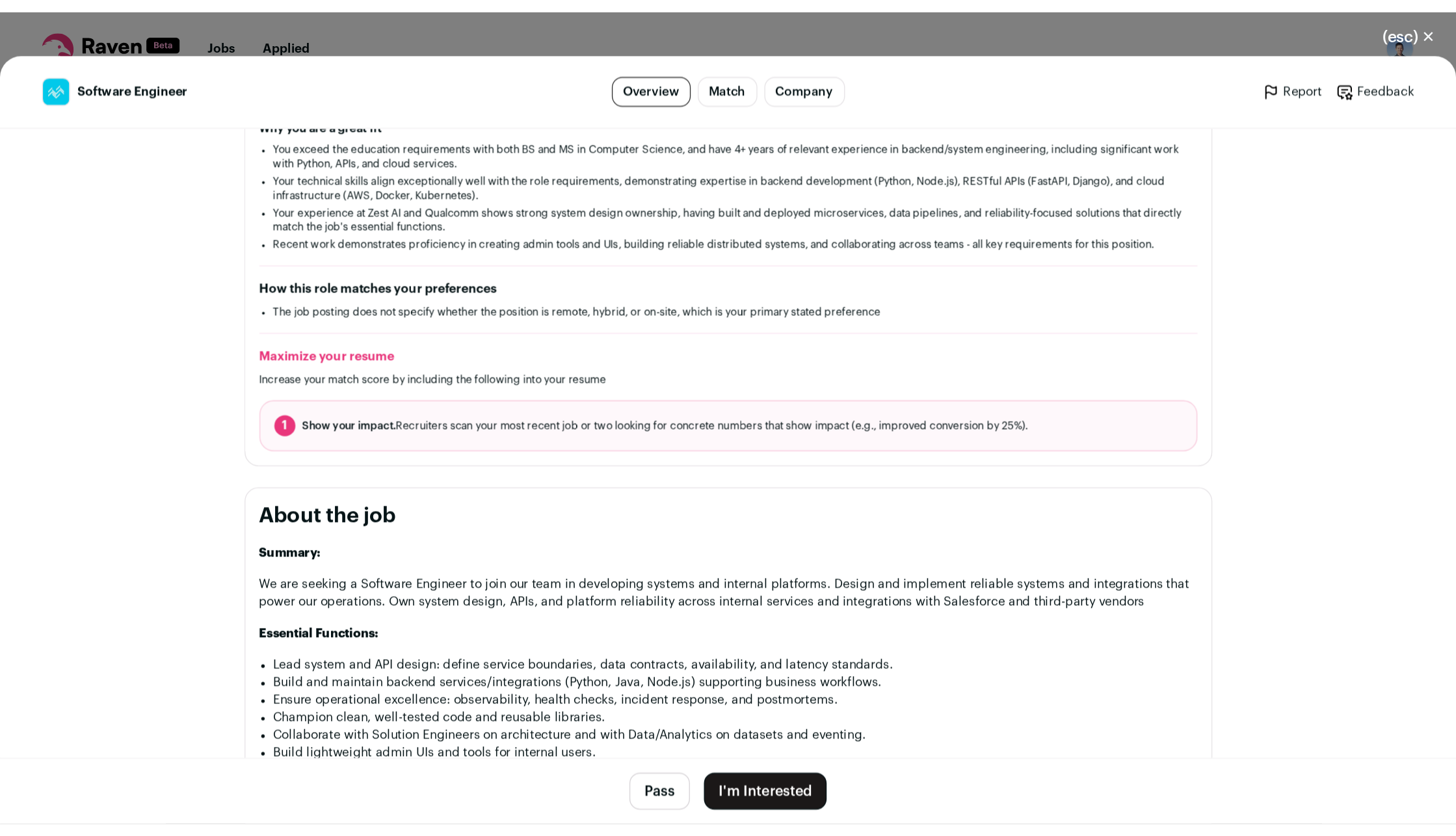
scroll to position [260, 0]
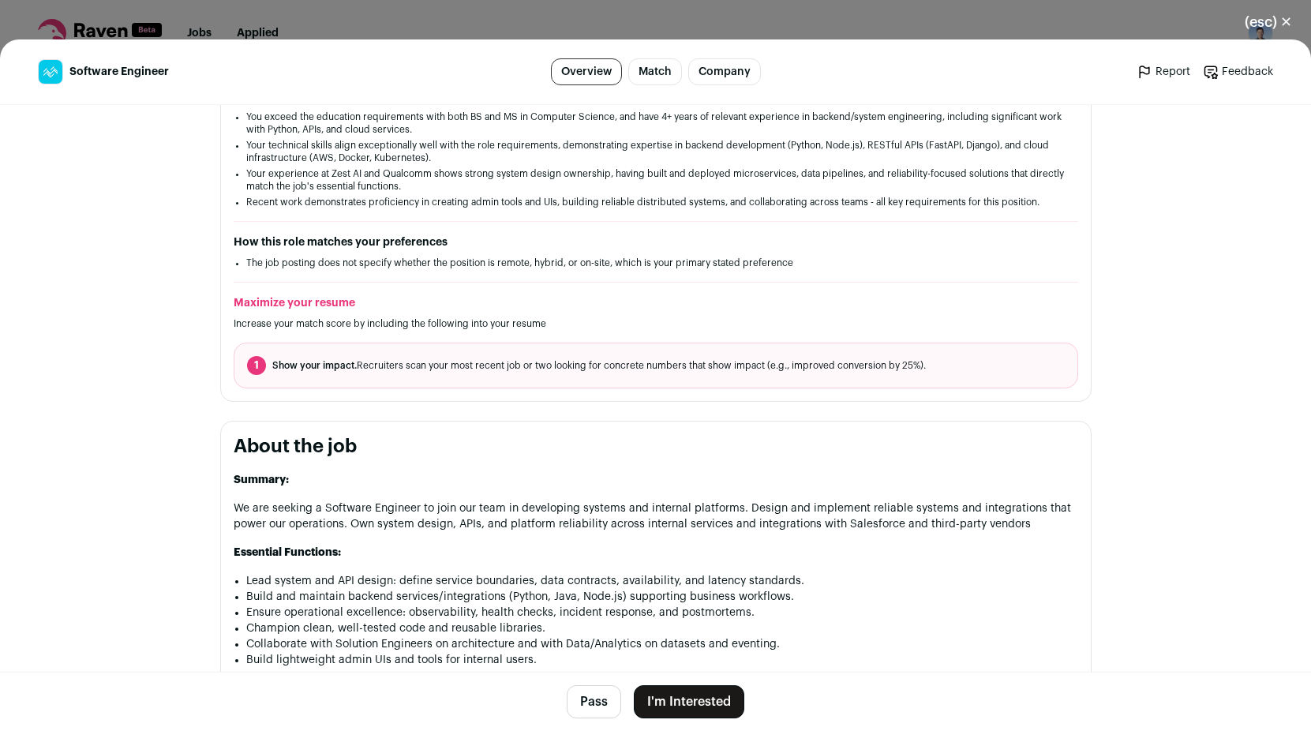
click at [687, 703] on button "I'm Interested" at bounding box center [689, 701] width 111 height 33
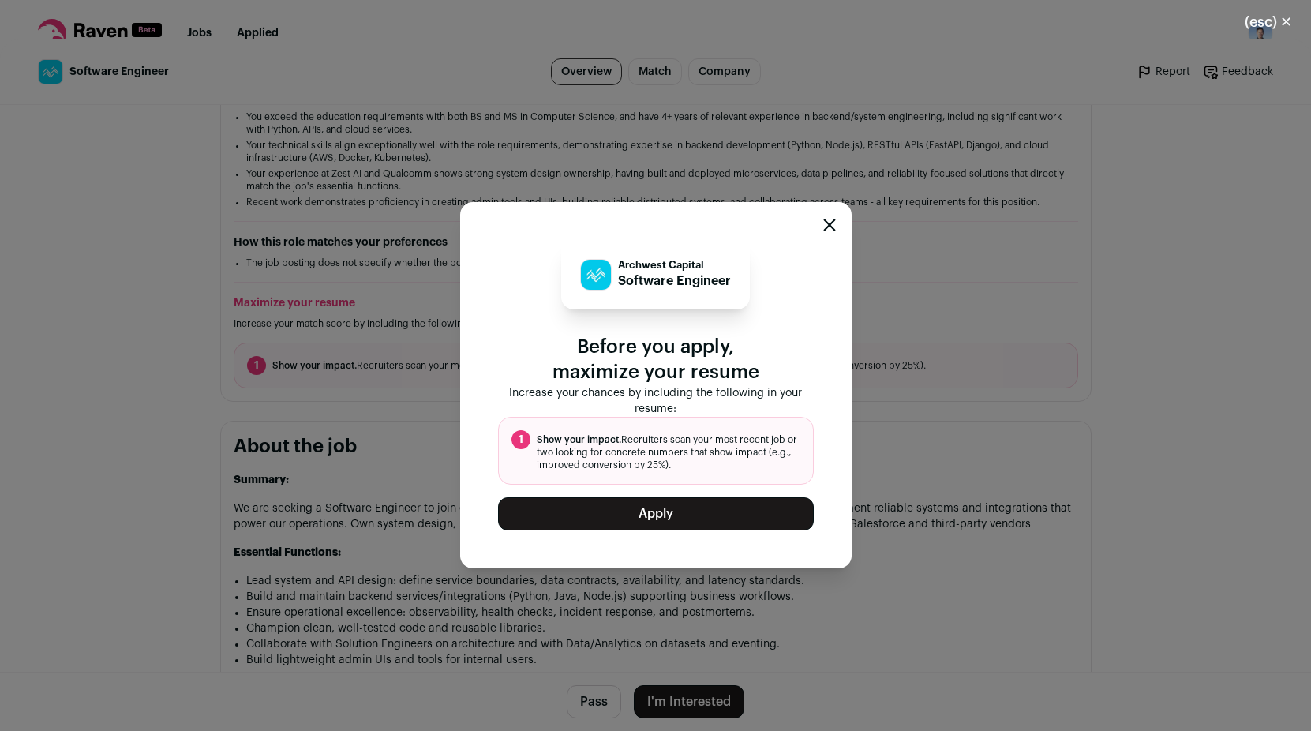
click at [675, 521] on button "Apply" at bounding box center [656, 513] width 316 height 33
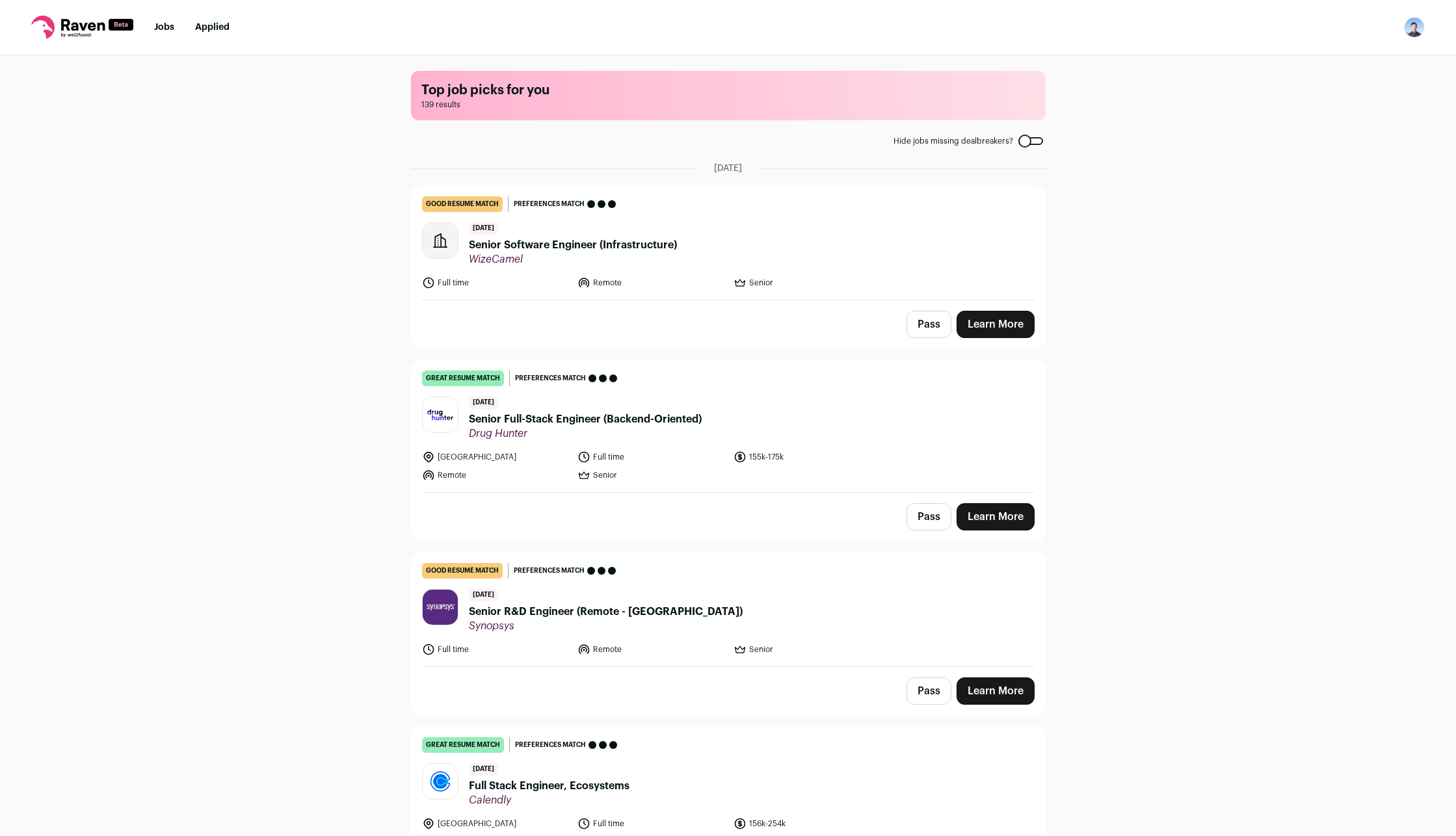
click at [1014, 328] on link "Learn More" at bounding box center [995, 324] width 78 height 27
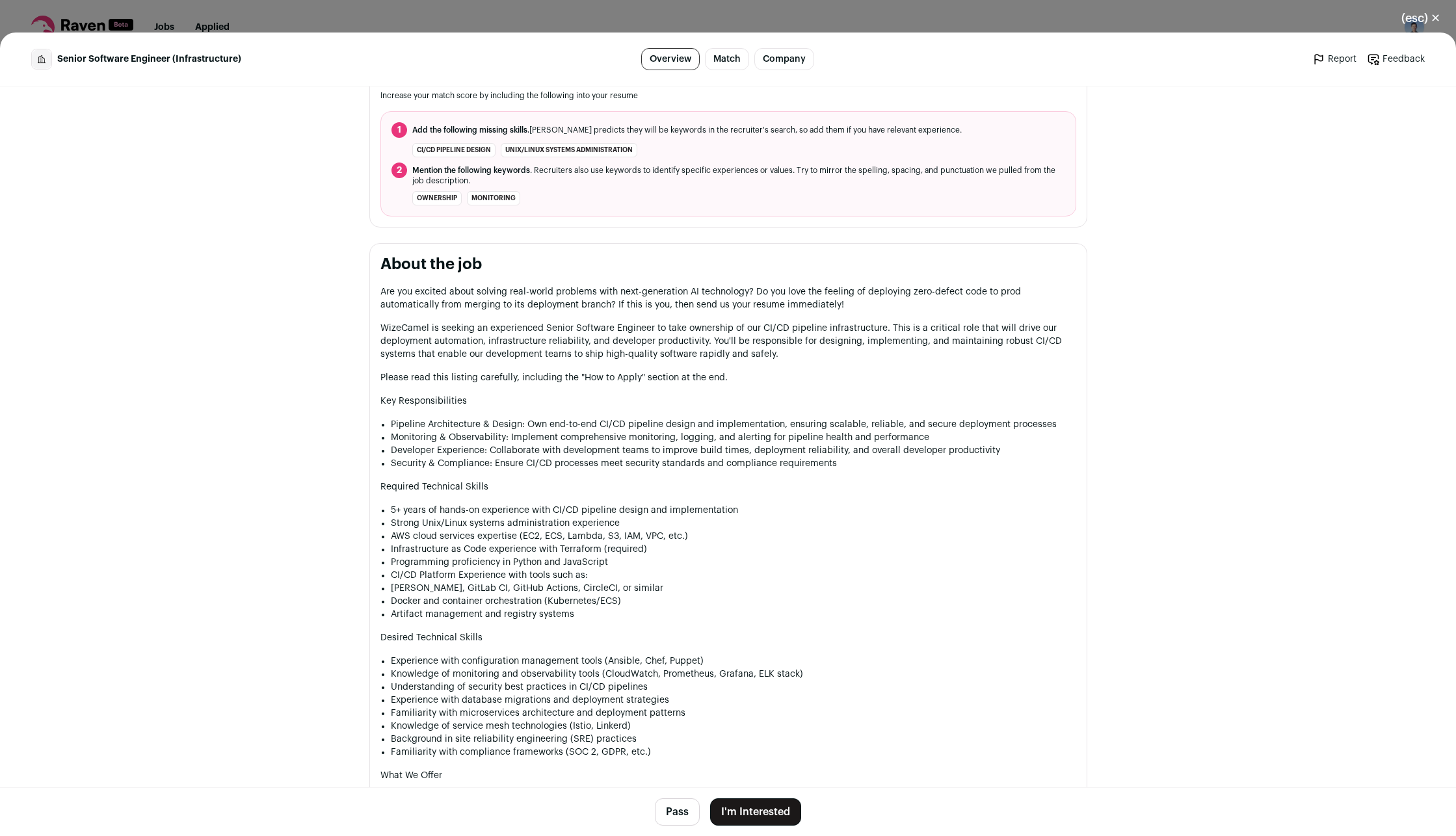
scroll to position [455, 0]
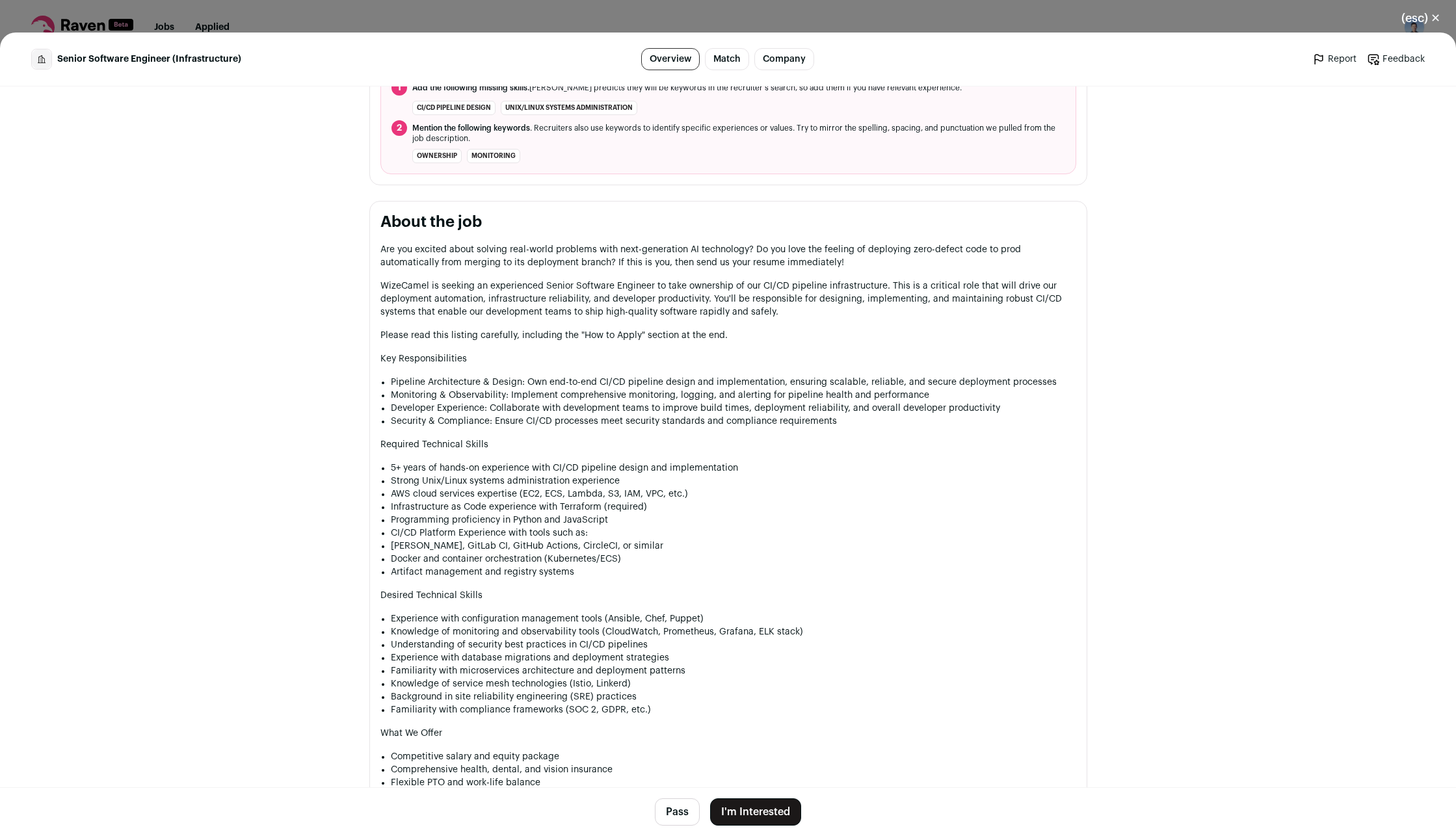
click at [755, 601] on button "I'm Interested" at bounding box center [756, 811] width 91 height 27
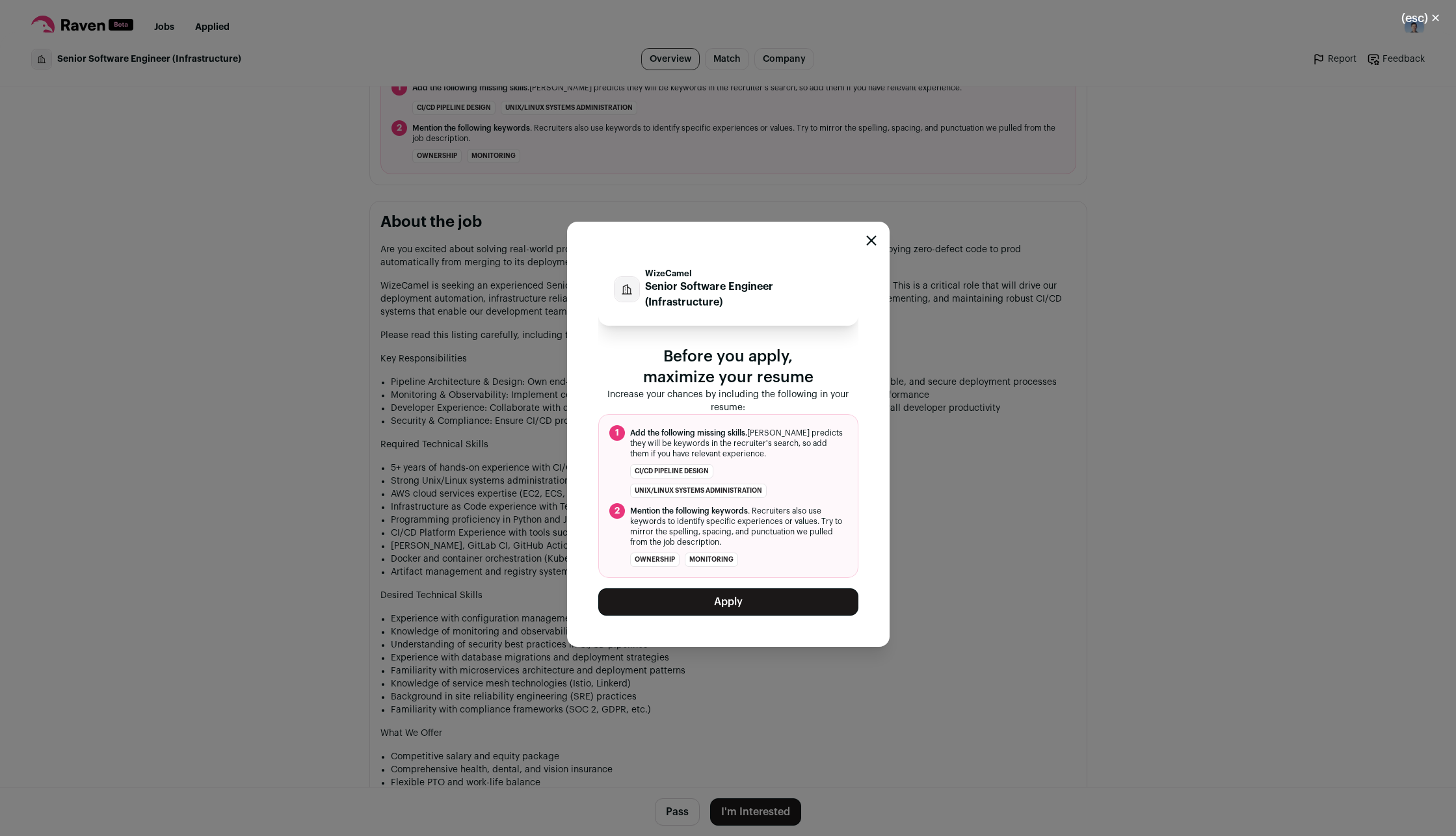
click at [713, 596] on button "Apply" at bounding box center [728, 601] width 260 height 27
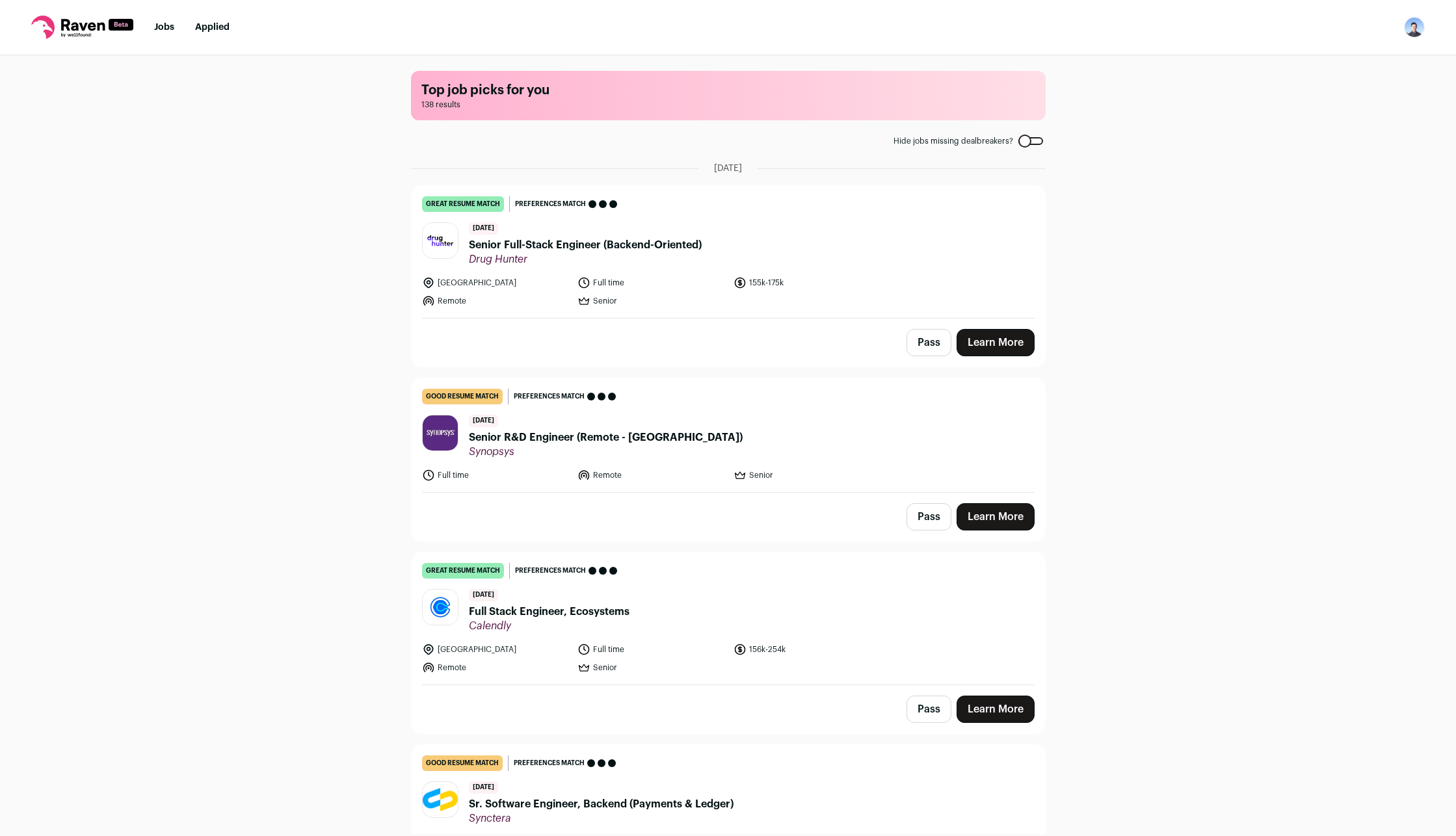
click at [999, 351] on link "Learn More" at bounding box center [995, 342] width 78 height 27
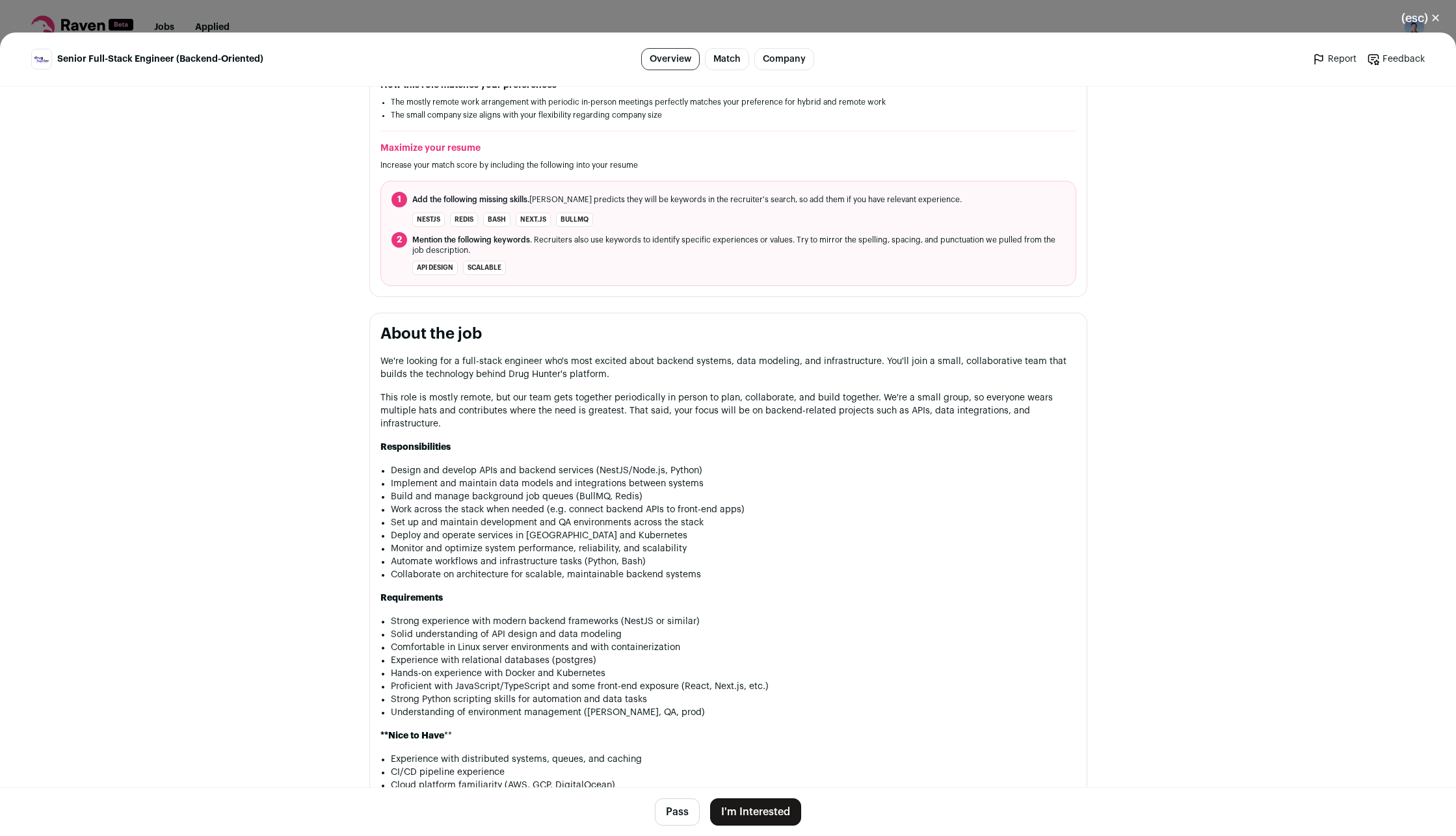
scroll to position [390, 0]
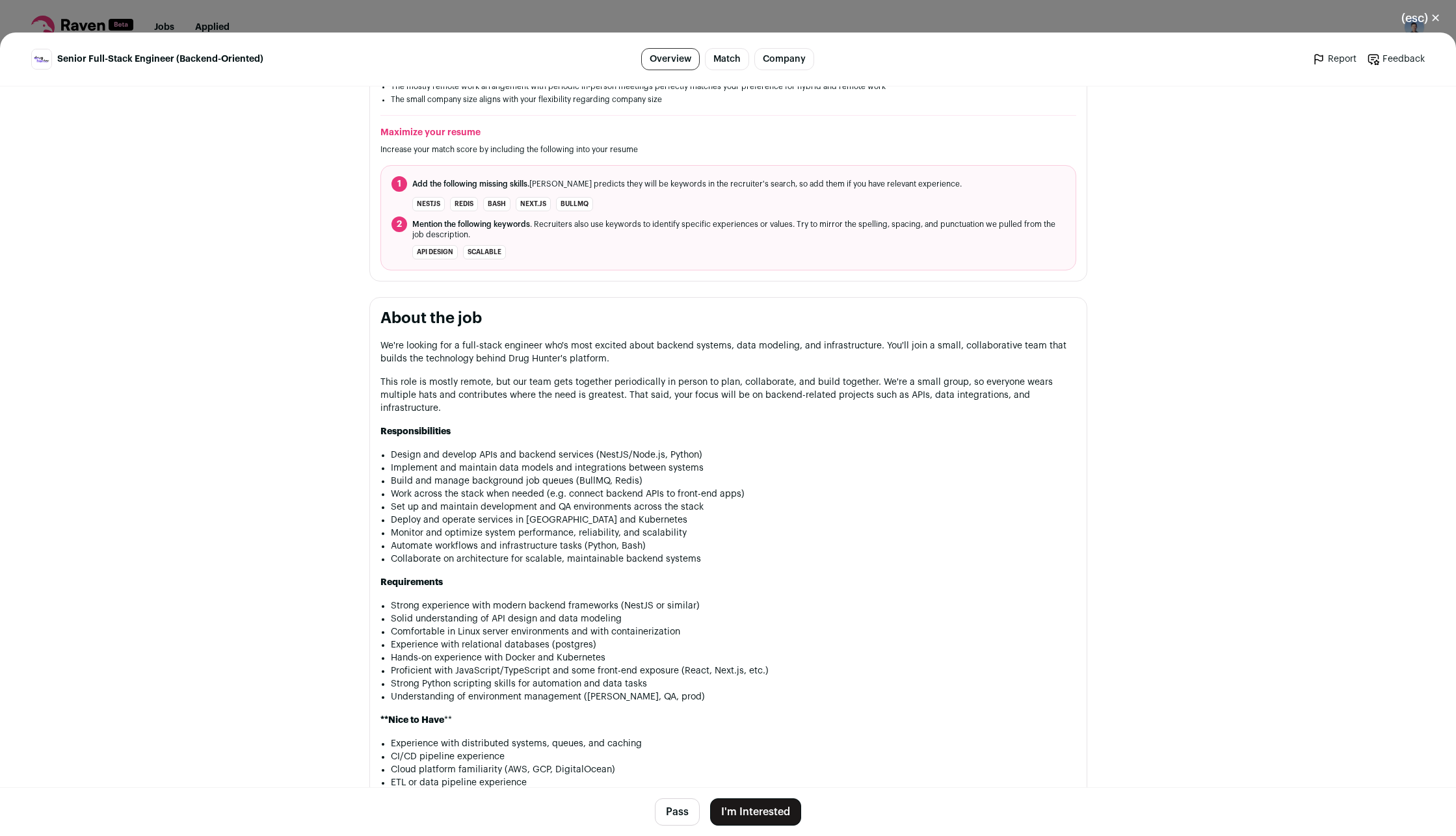
click at [761, 601] on button "I'm Interested" at bounding box center [756, 811] width 91 height 27
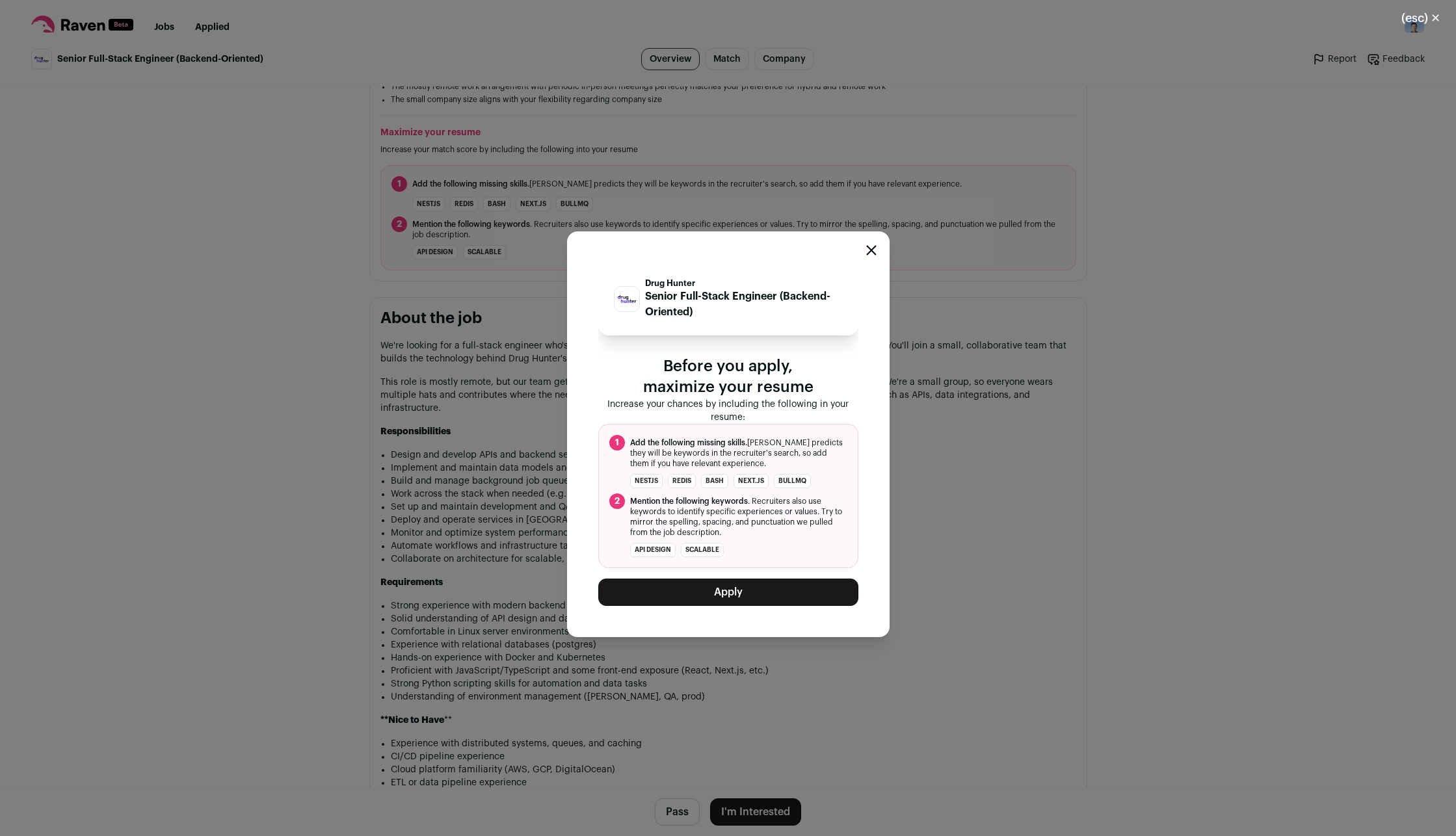
click at [712, 601] on button "Apply" at bounding box center [728, 591] width 260 height 27
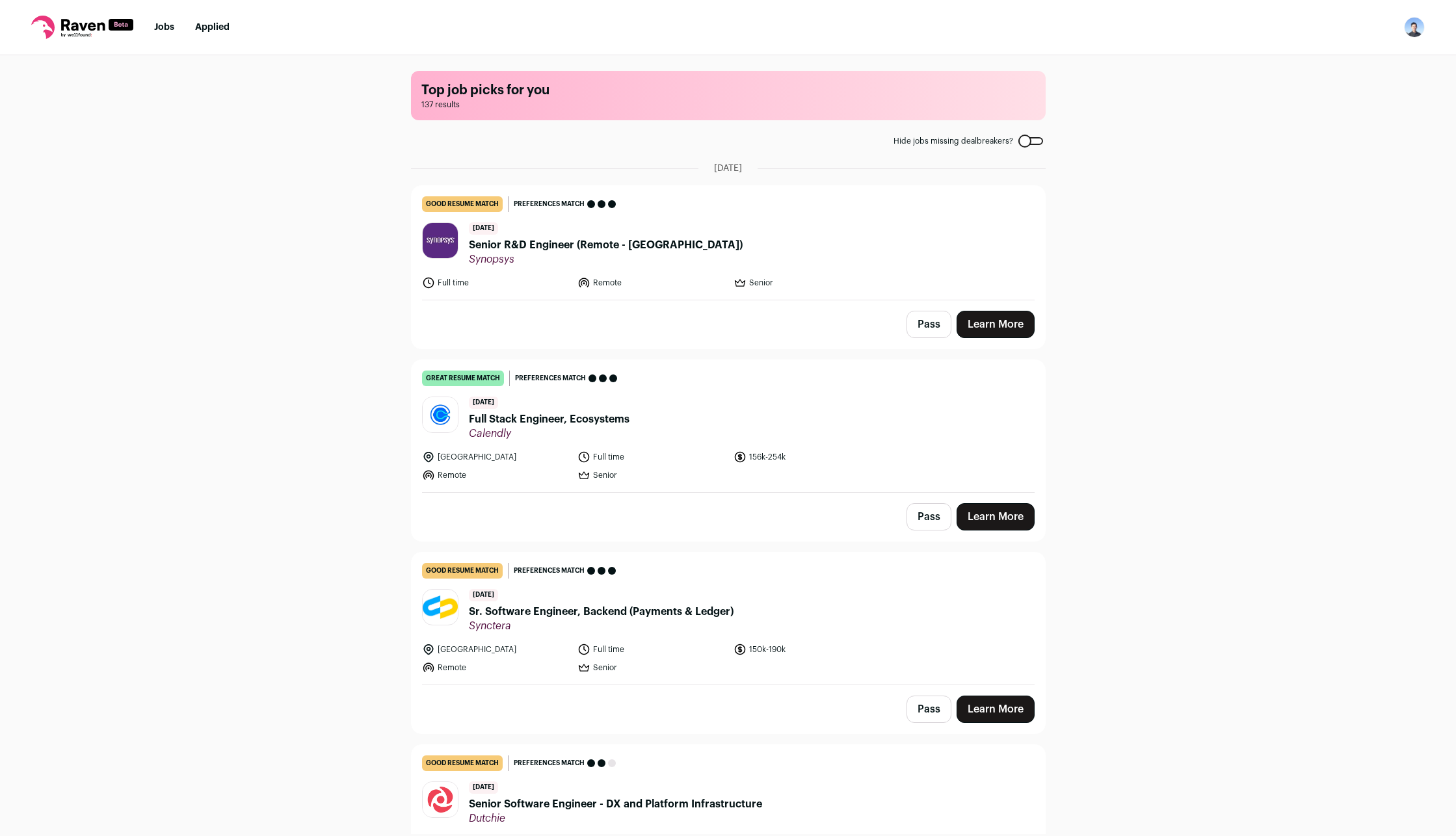
click at [1004, 524] on link "Learn More" at bounding box center [995, 516] width 78 height 27
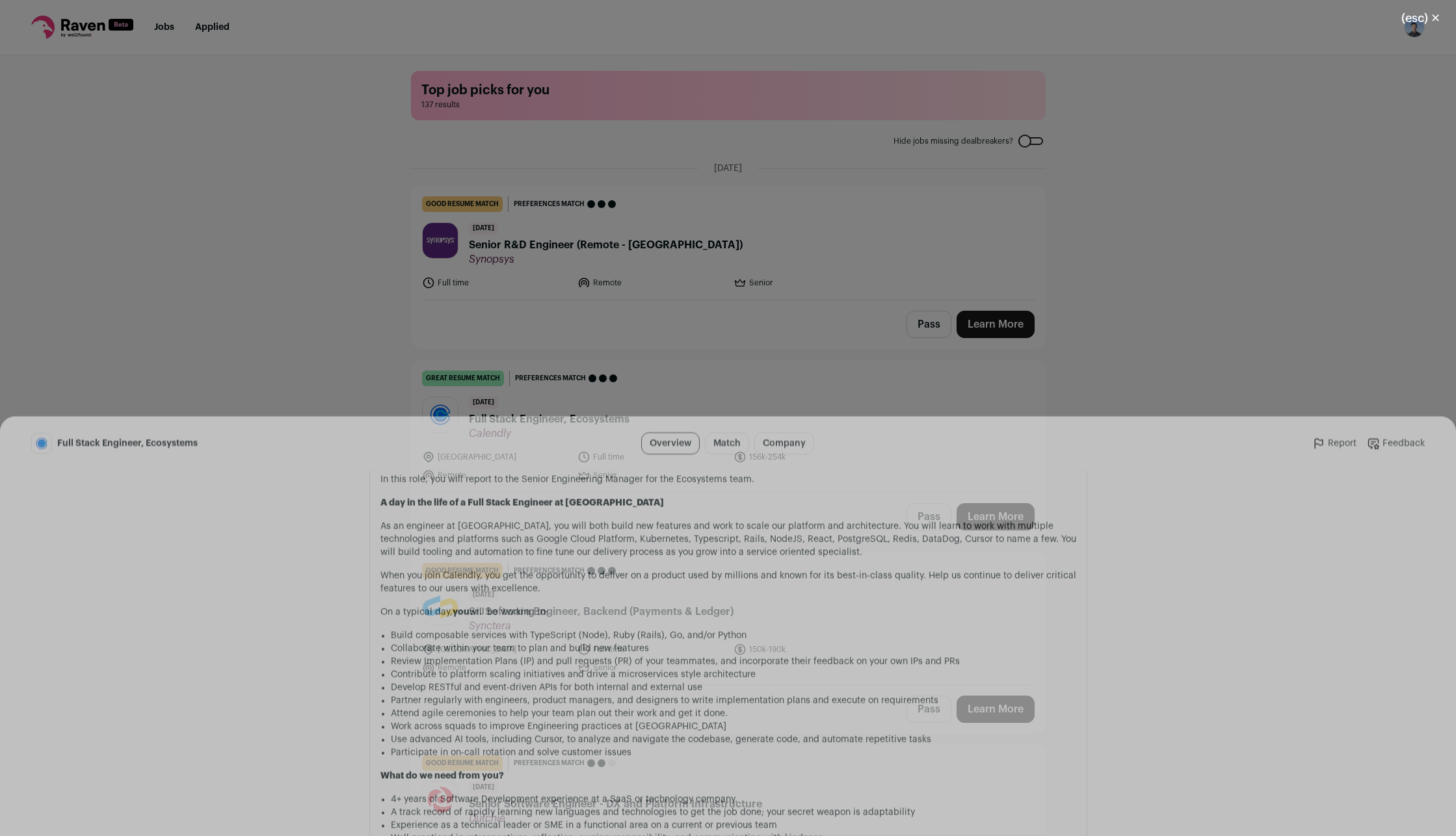
scroll to position [975, 0]
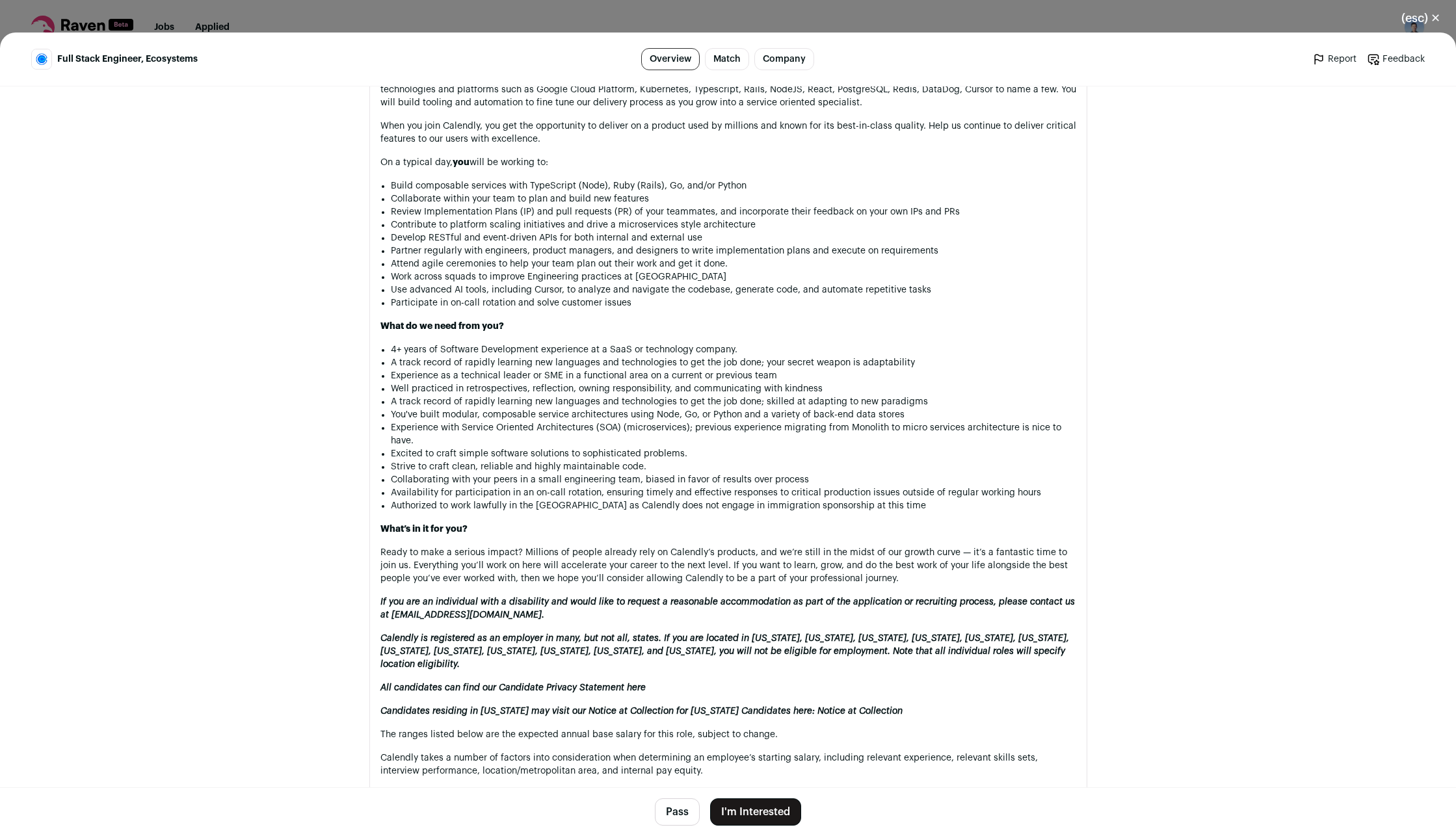
click at [760, 601] on button "I'm Interested" at bounding box center [756, 811] width 91 height 27
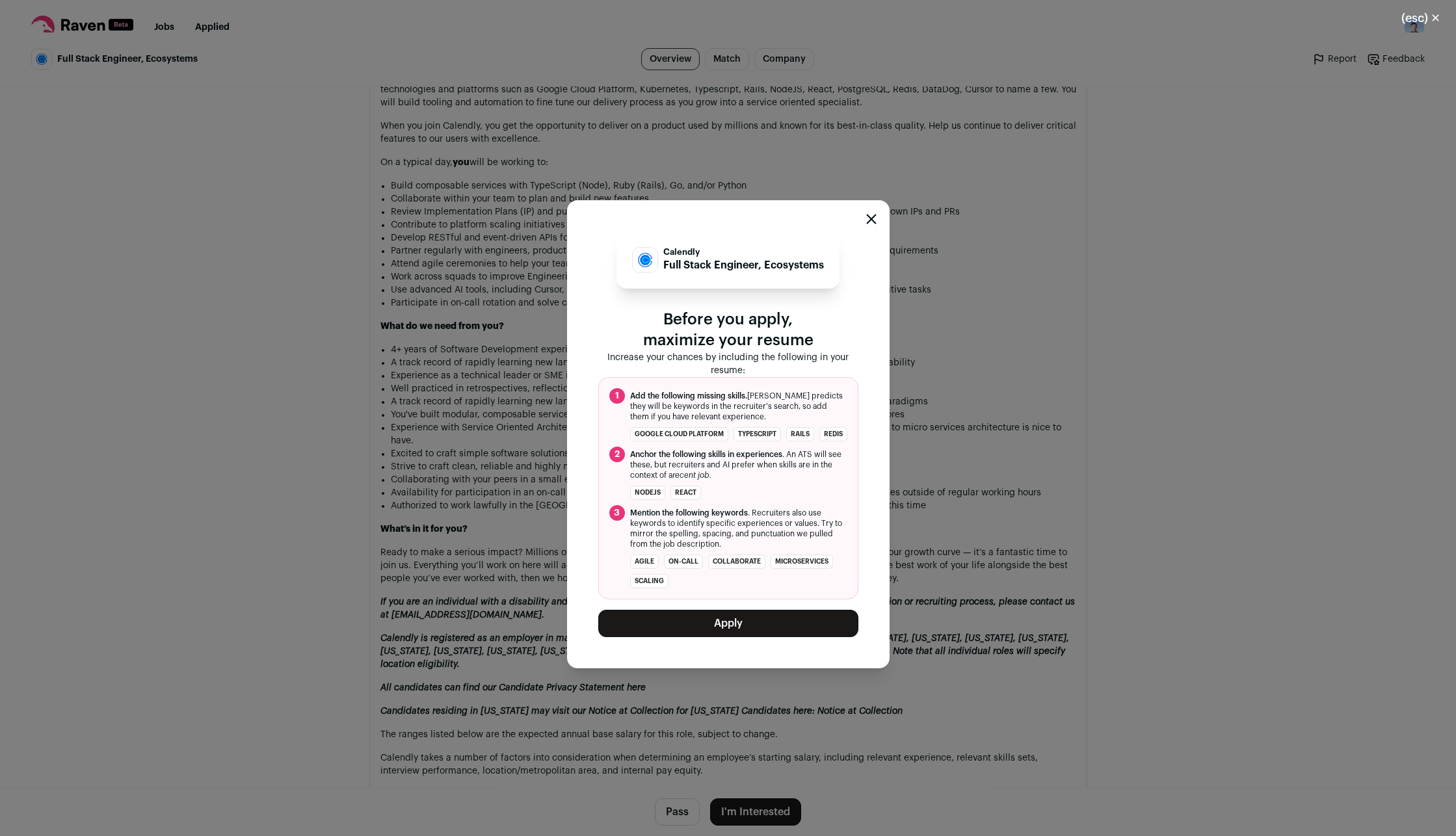
click at [738, 601] on button "Apply" at bounding box center [728, 623] width 260 height 27
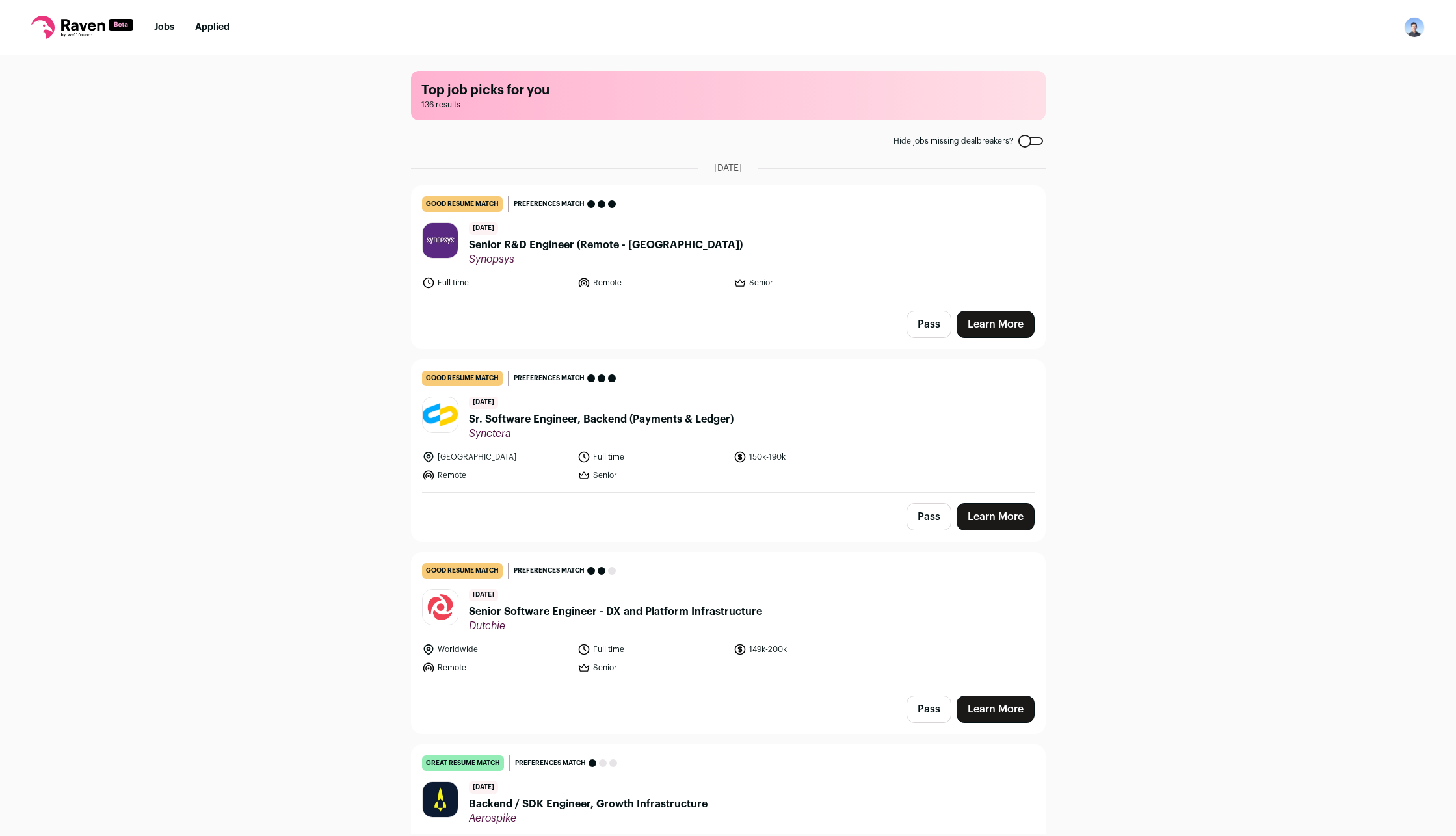
click at [994, 522] on link "Learn More" at bounding box center [995, 516] width 78 height 27
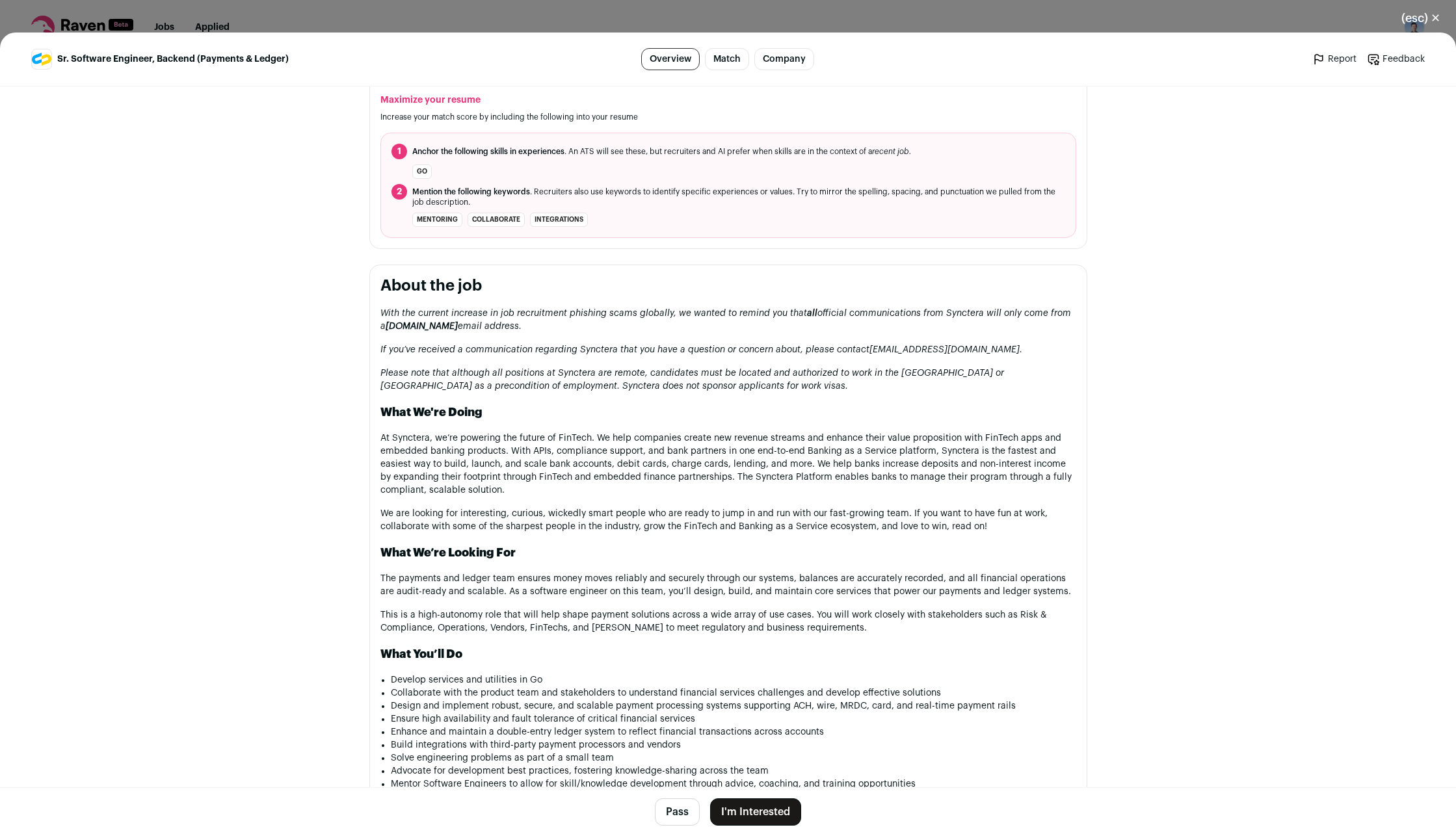
scroll to position [650, 0]
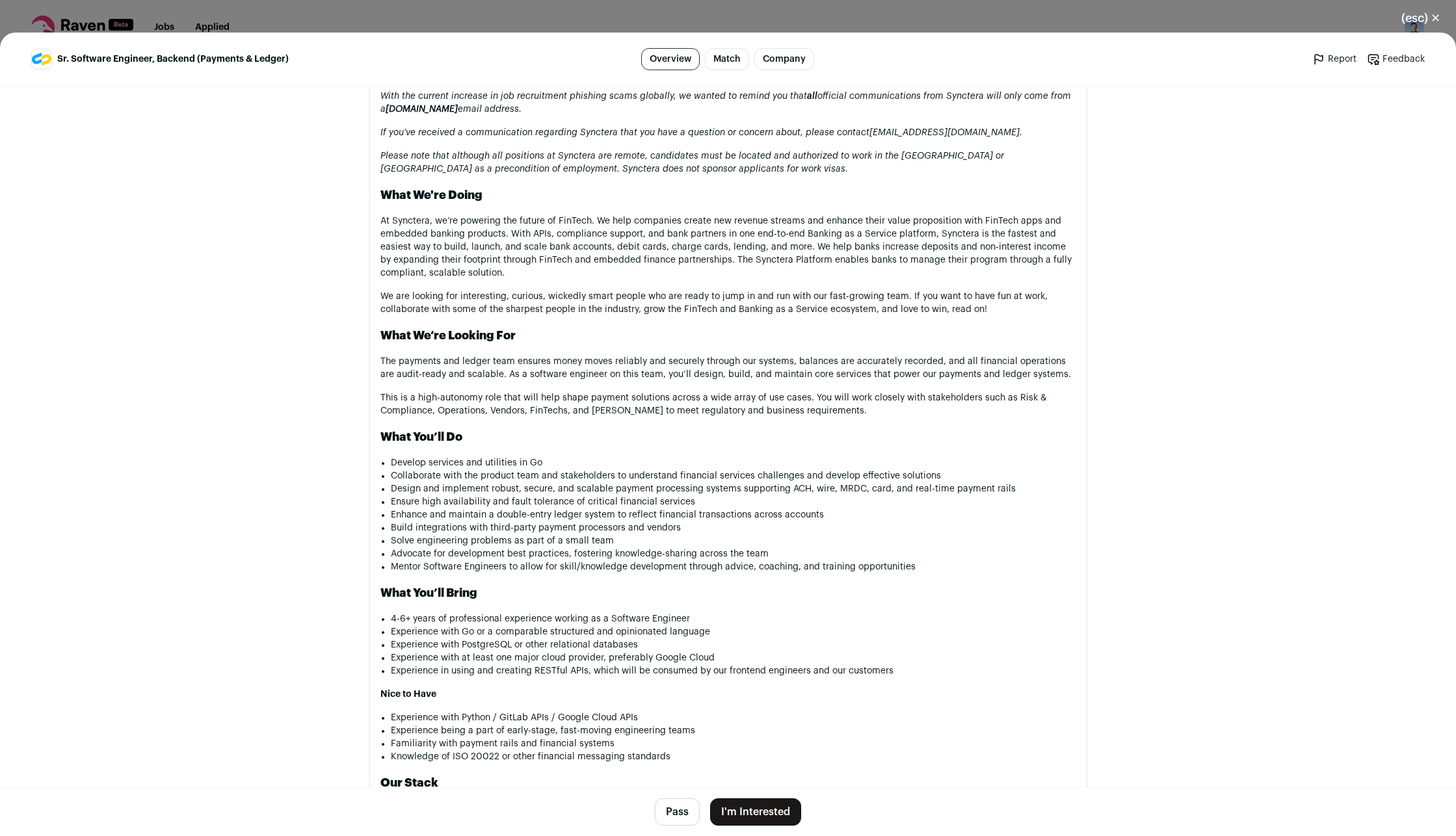
click at [555, 28] on div "(esc) ✕ Sr. Software Engineer, Backend (Payments & Ledger) Overview Match Compa…" at bounding box center [728, 418] width 1456 height 836
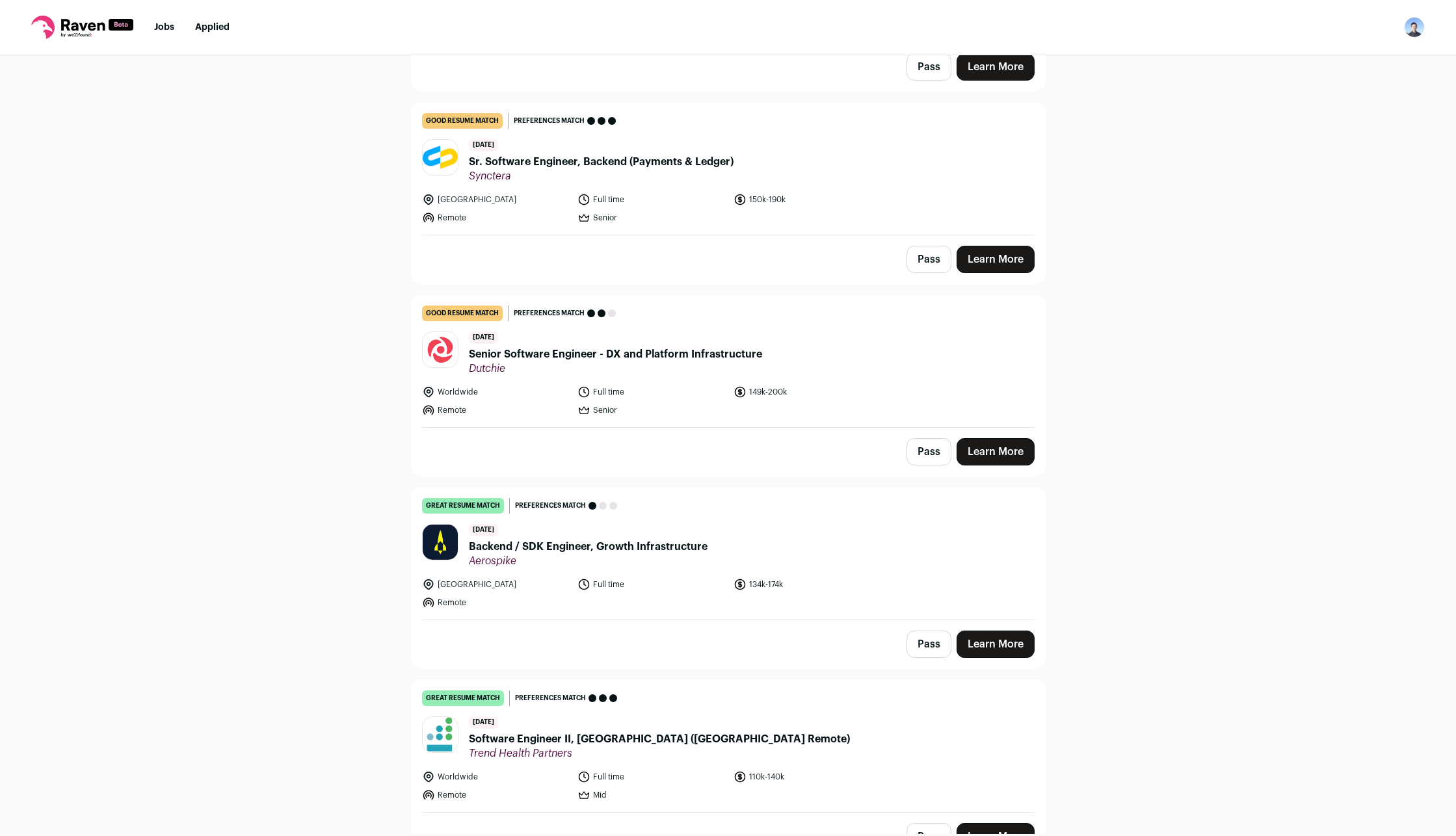
scroll to position [260, 0]
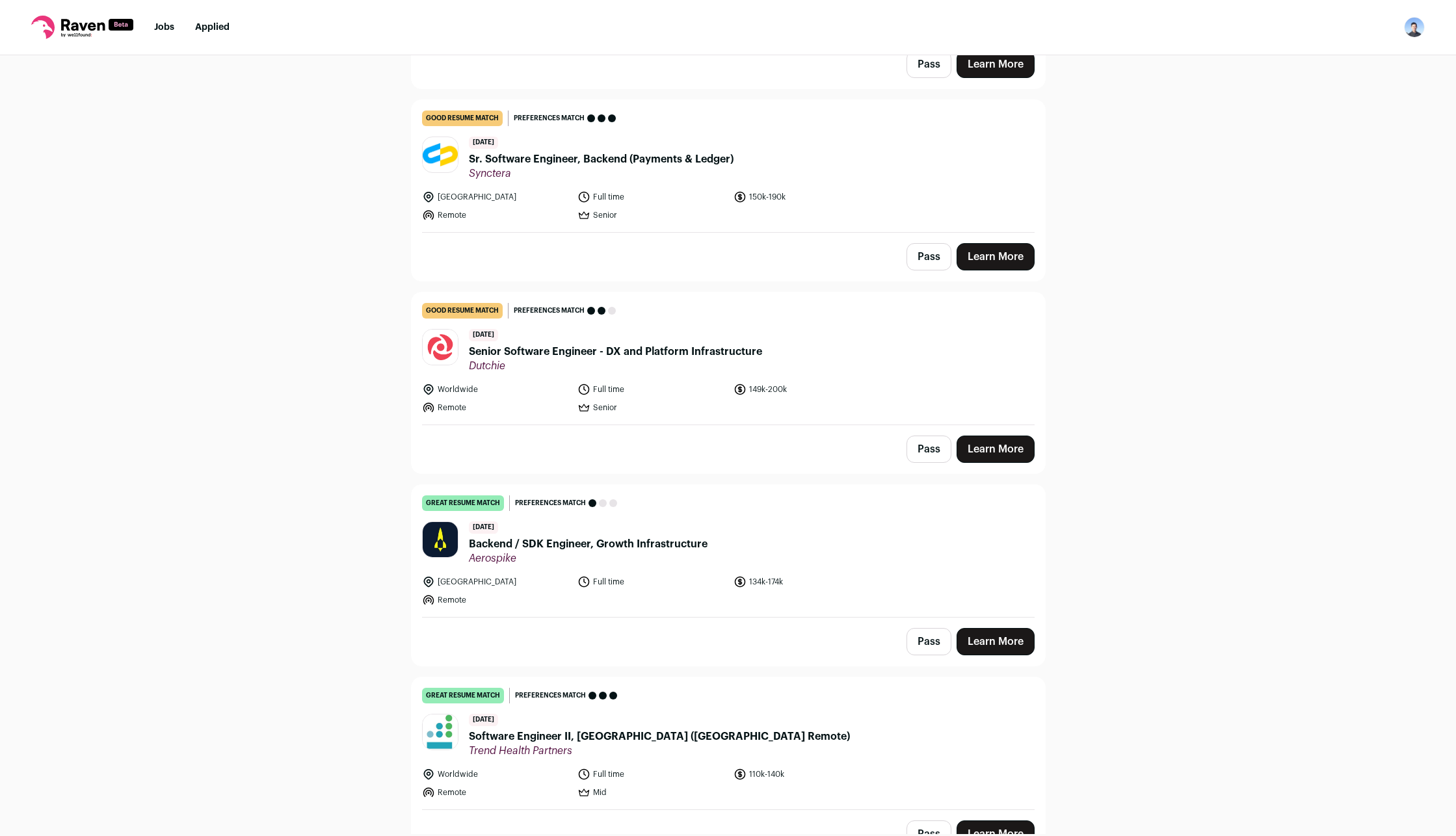
click at [1000, 601] on link "Learn More" at bounding box center [995, 641] width 78 height 27
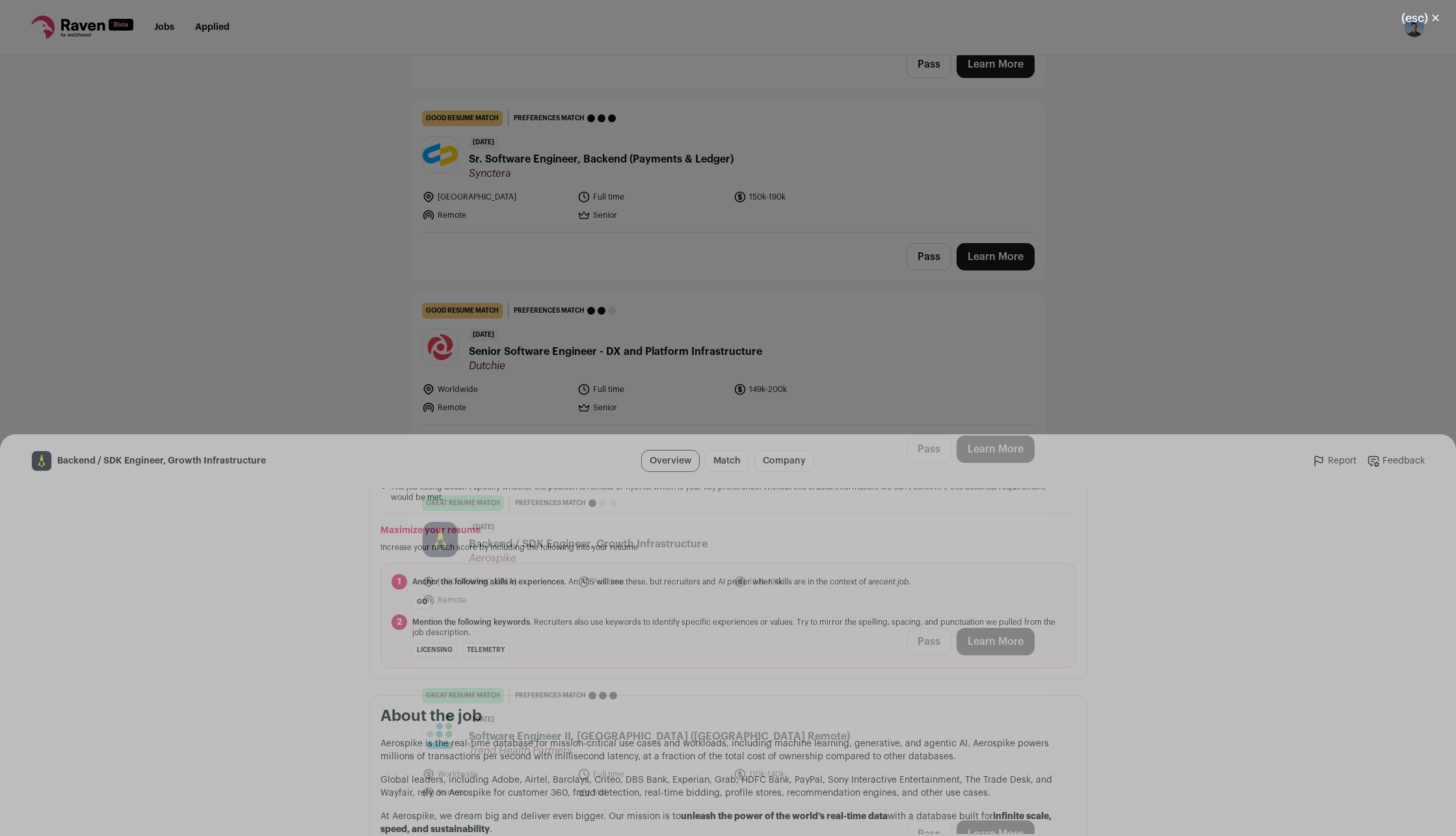
scroll to position [520, 0]
